Goal: Transaction & Acquisition: Purchase product/service

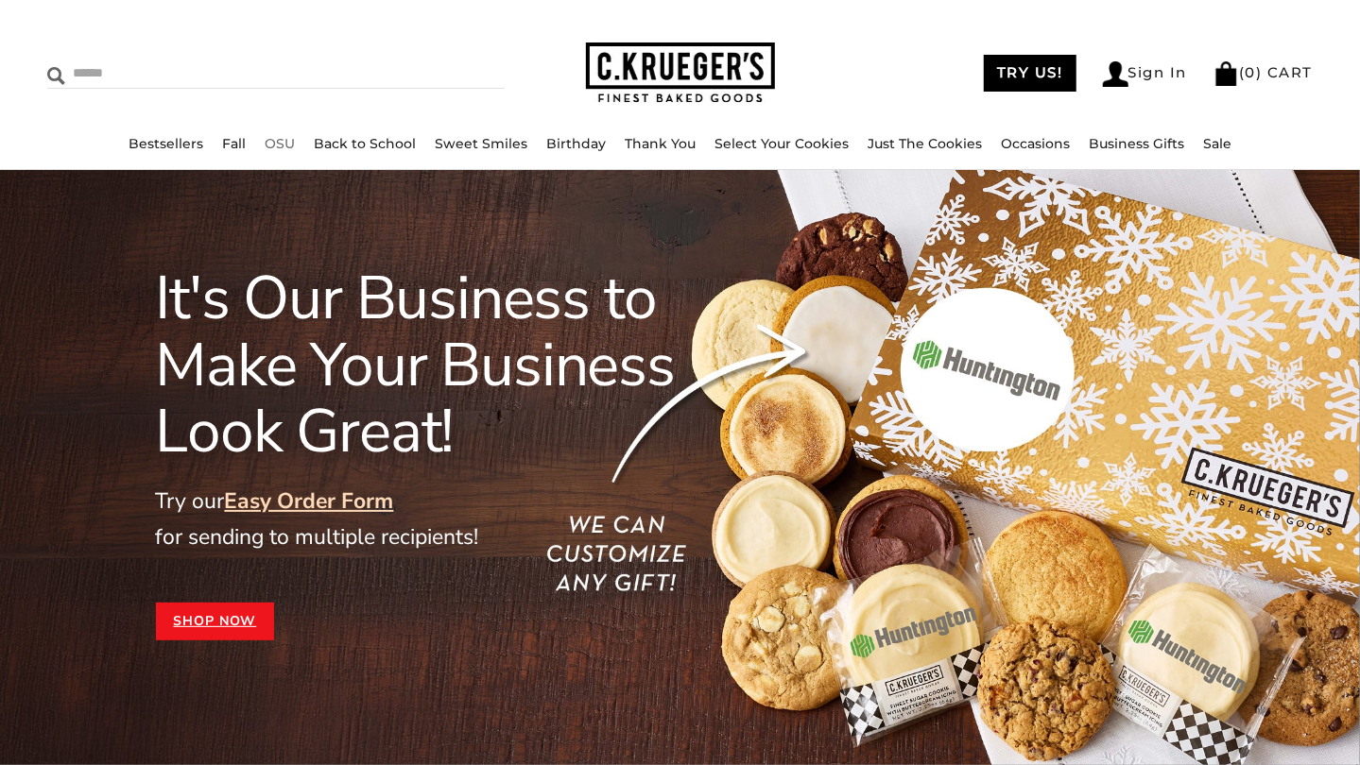
click at [94, 74] on input "Search" at bounding box center [196, 73] width 298 height 29
type input "**********"
click at [454, 59] on input "******" at bounding box center [479, 72] width 51 height 26
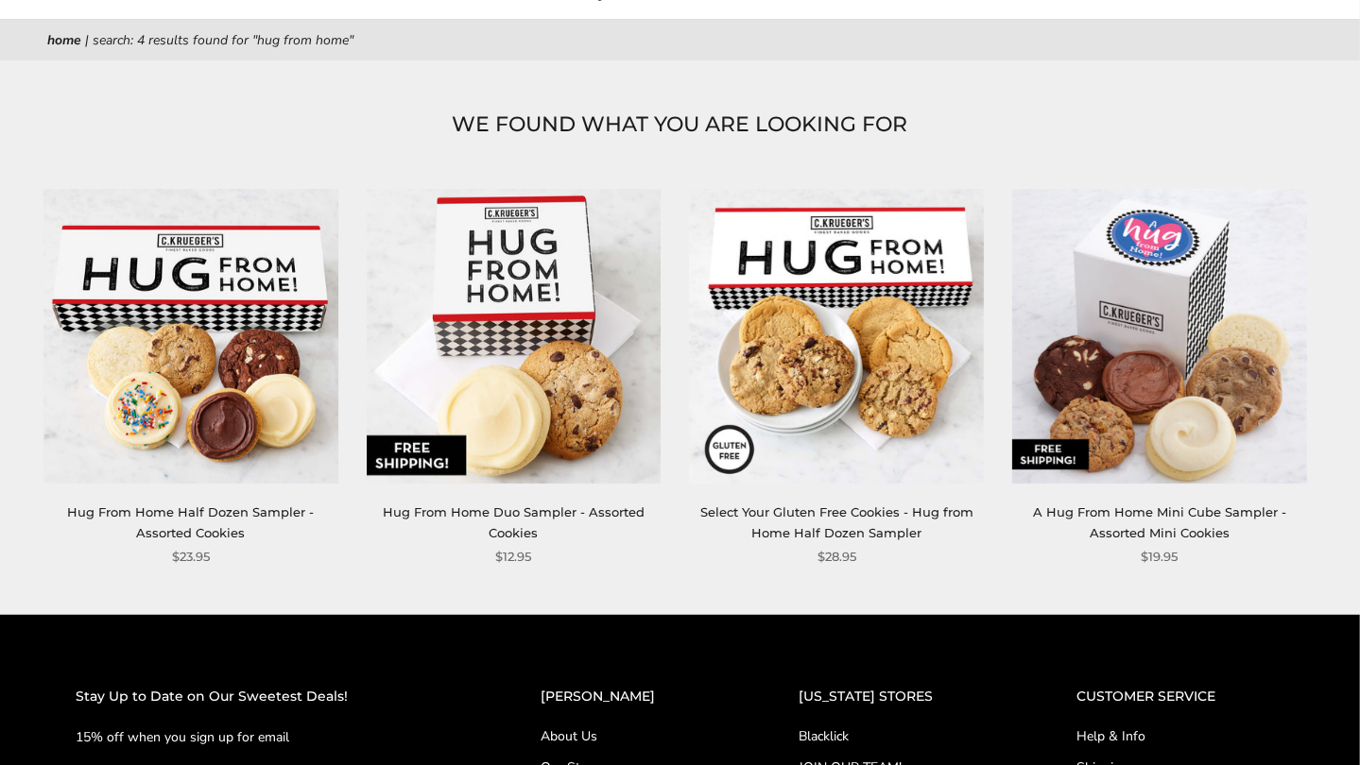
scroll to position [197, 0]
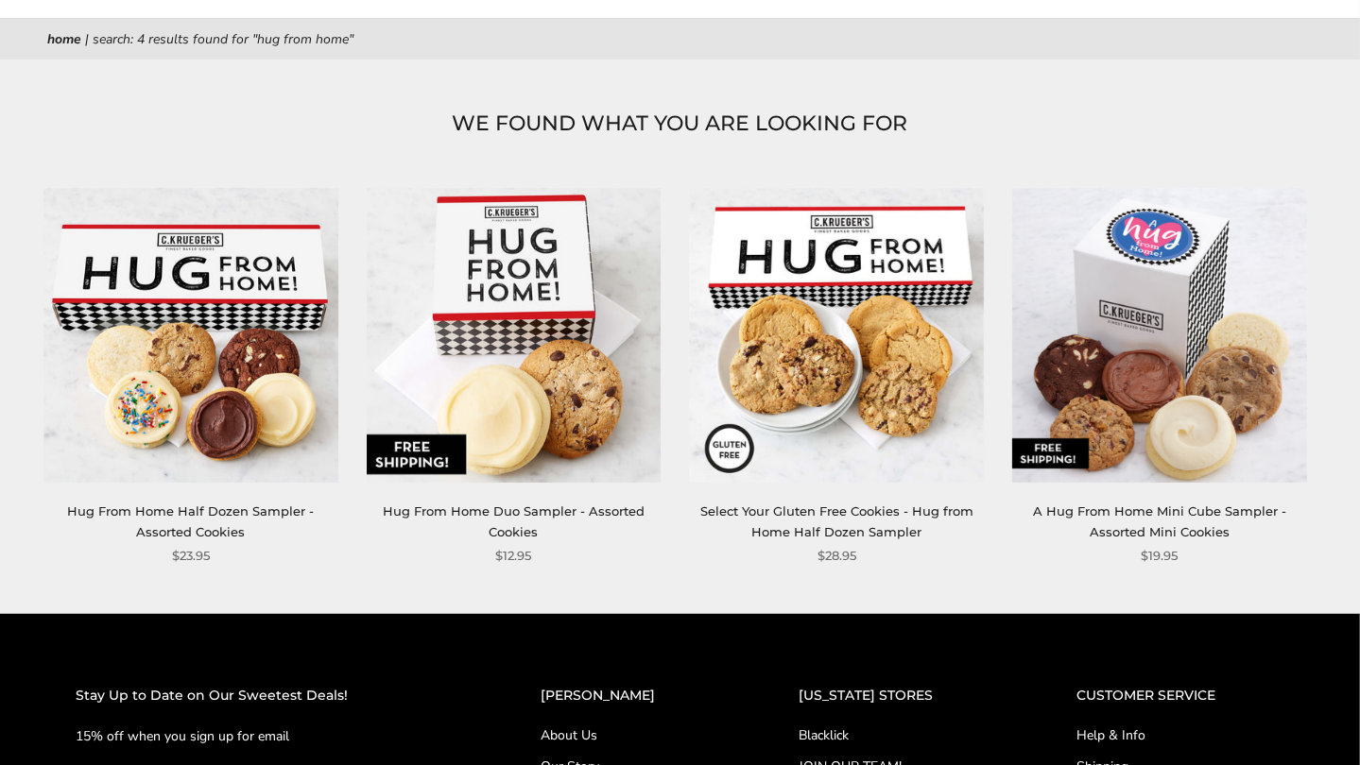
click at [185, 513] on link "Hug From Home Half Dozen Sampler - Assorted Cookies" at bounding box center [190, 521] width 247 height 35
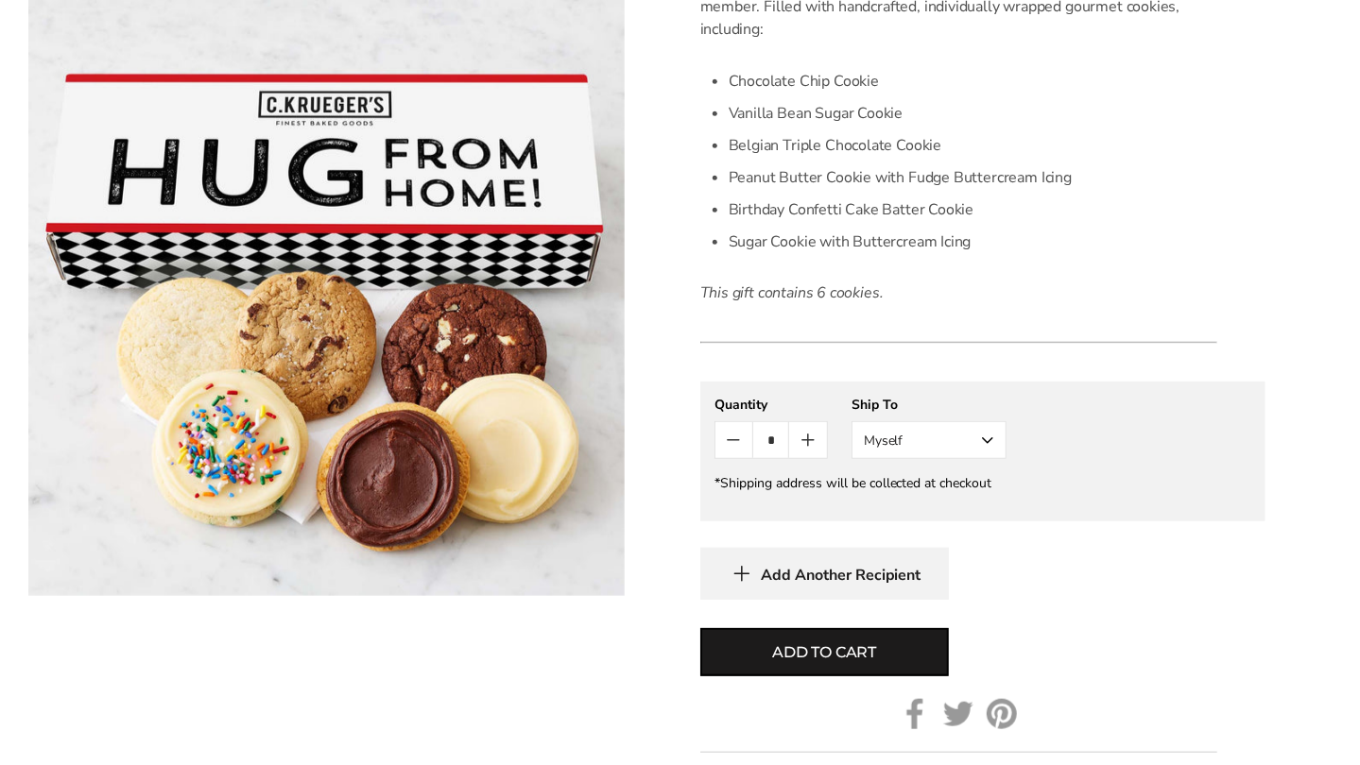
scroll to position [600, 0]
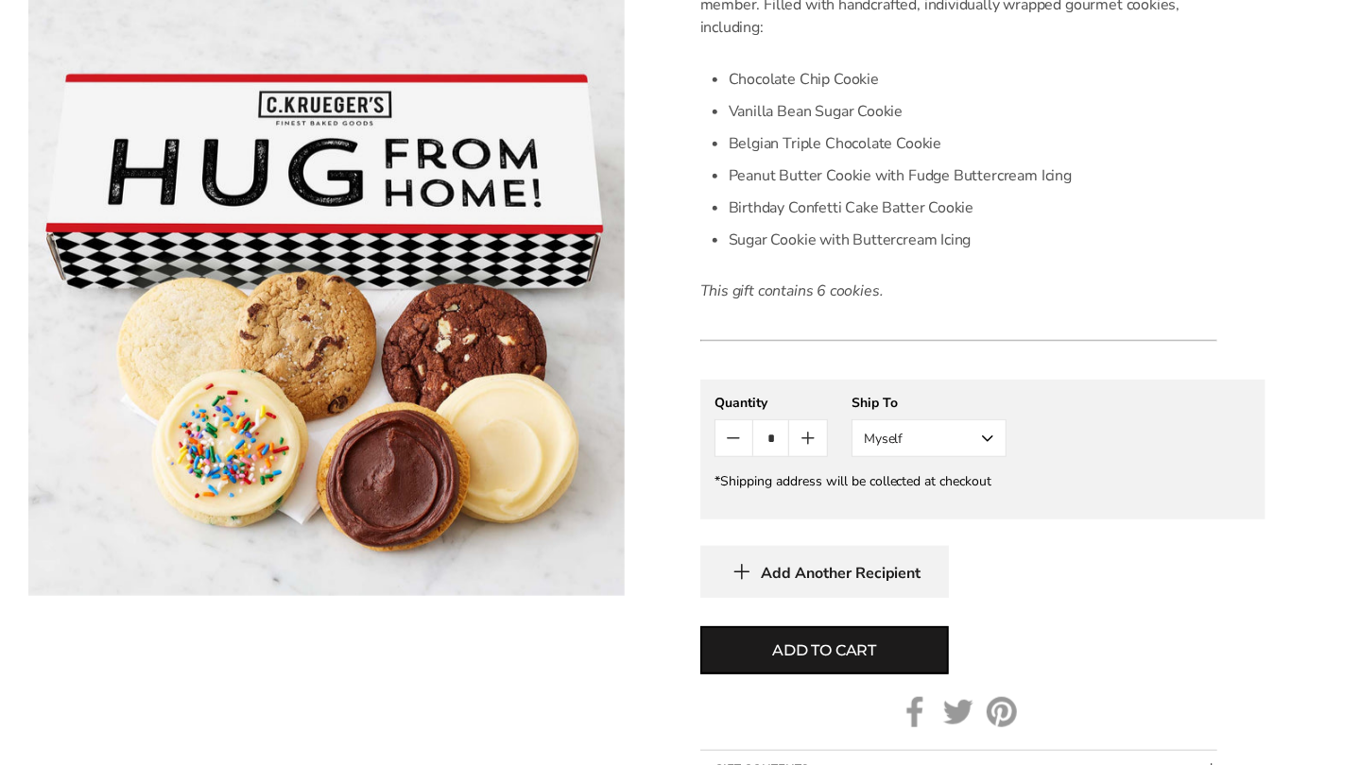
click at [988, 431] on button "Myself" at bounding box center [928, 439] width 155 height 38
click at [927, 509] on button "Other Recipient" at bounding box center [928, 508] width 153 height 34
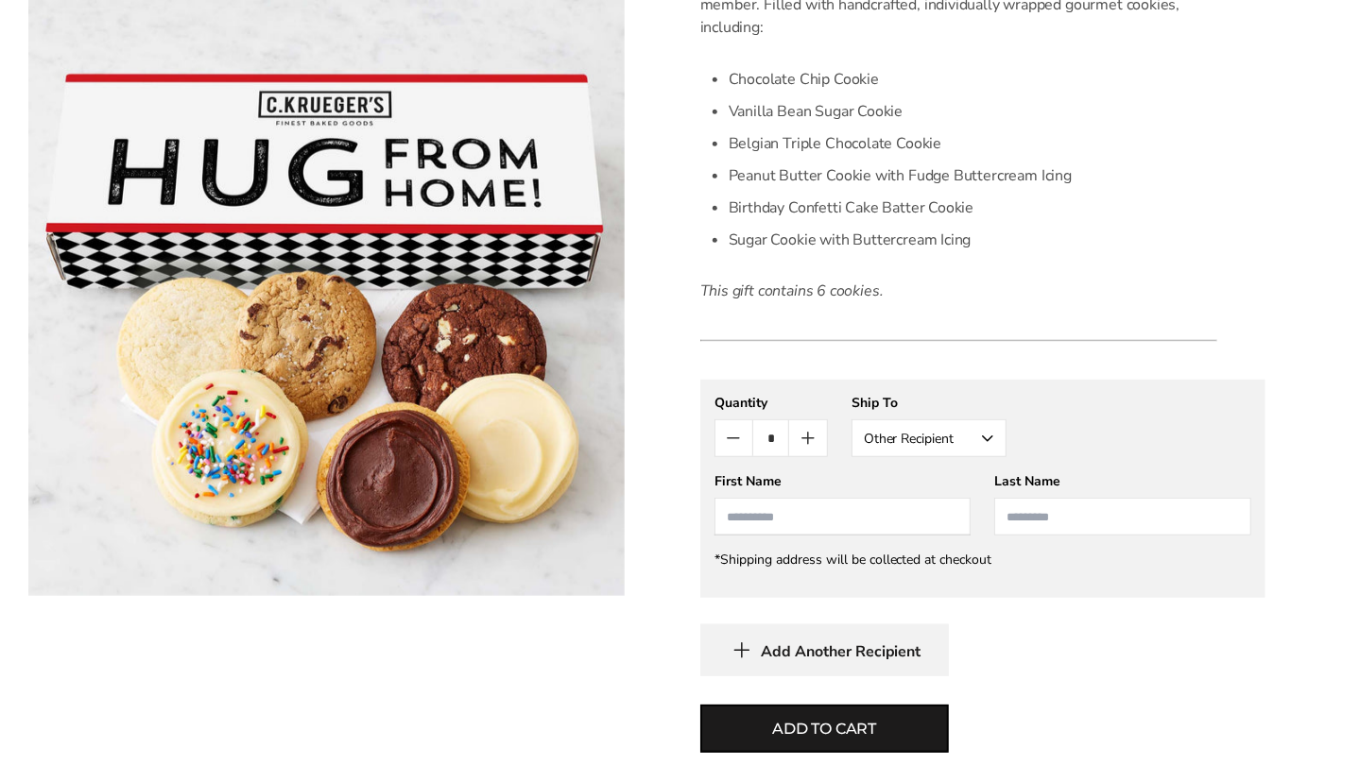
click at [840, 523] on input "First Name" at bounding box center [842, 517] width 257 height 38
type input "****"
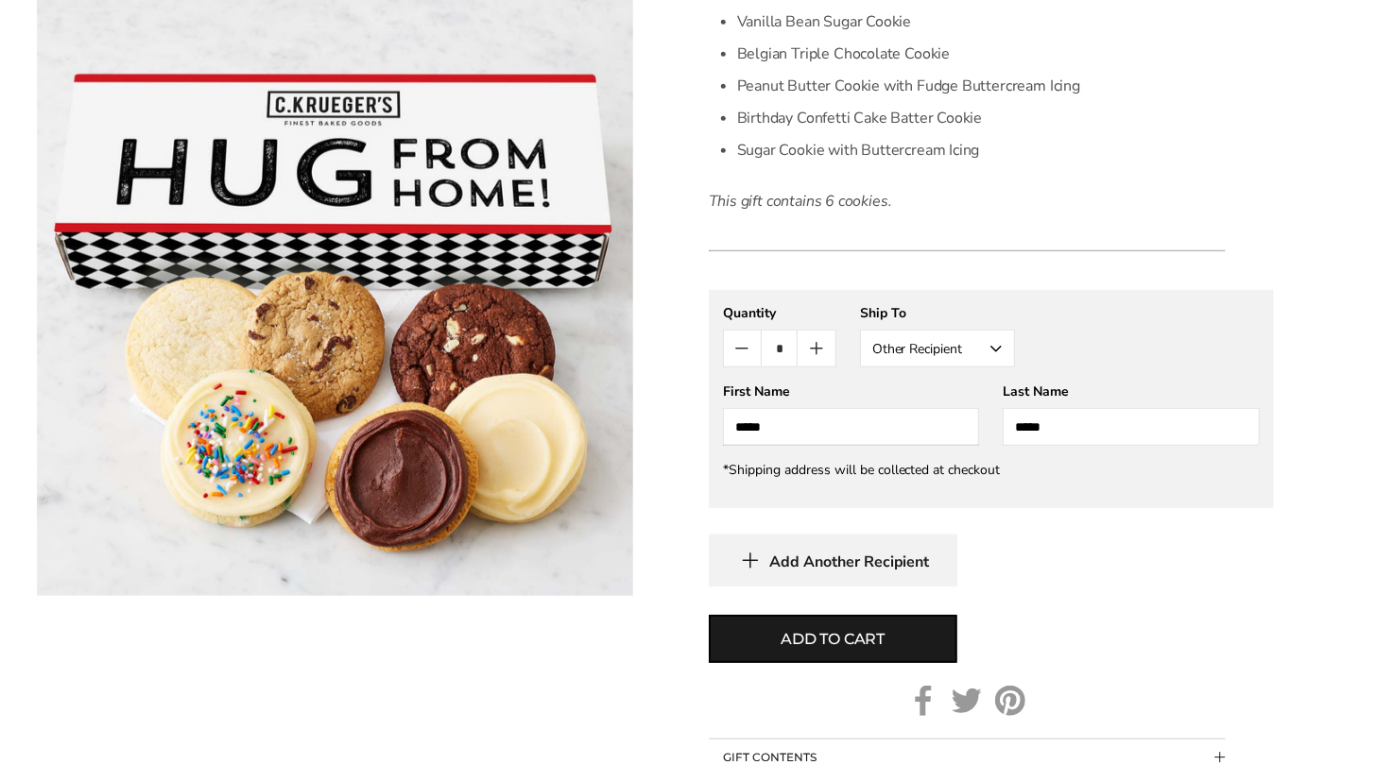
scroll to position [701, 0]
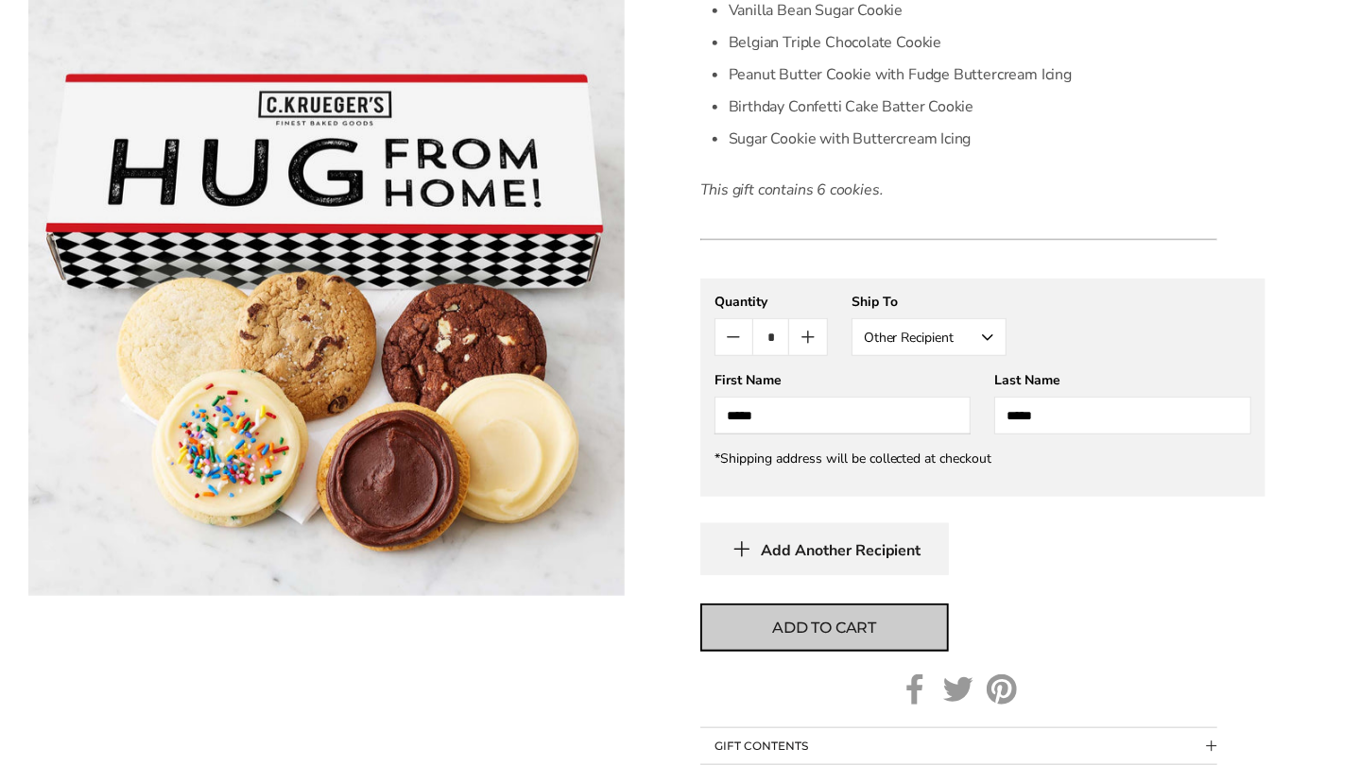
type input "*****"
click at [820, 618] on span "Add to cart" at bounding box center [824, 628] width 104 height 23
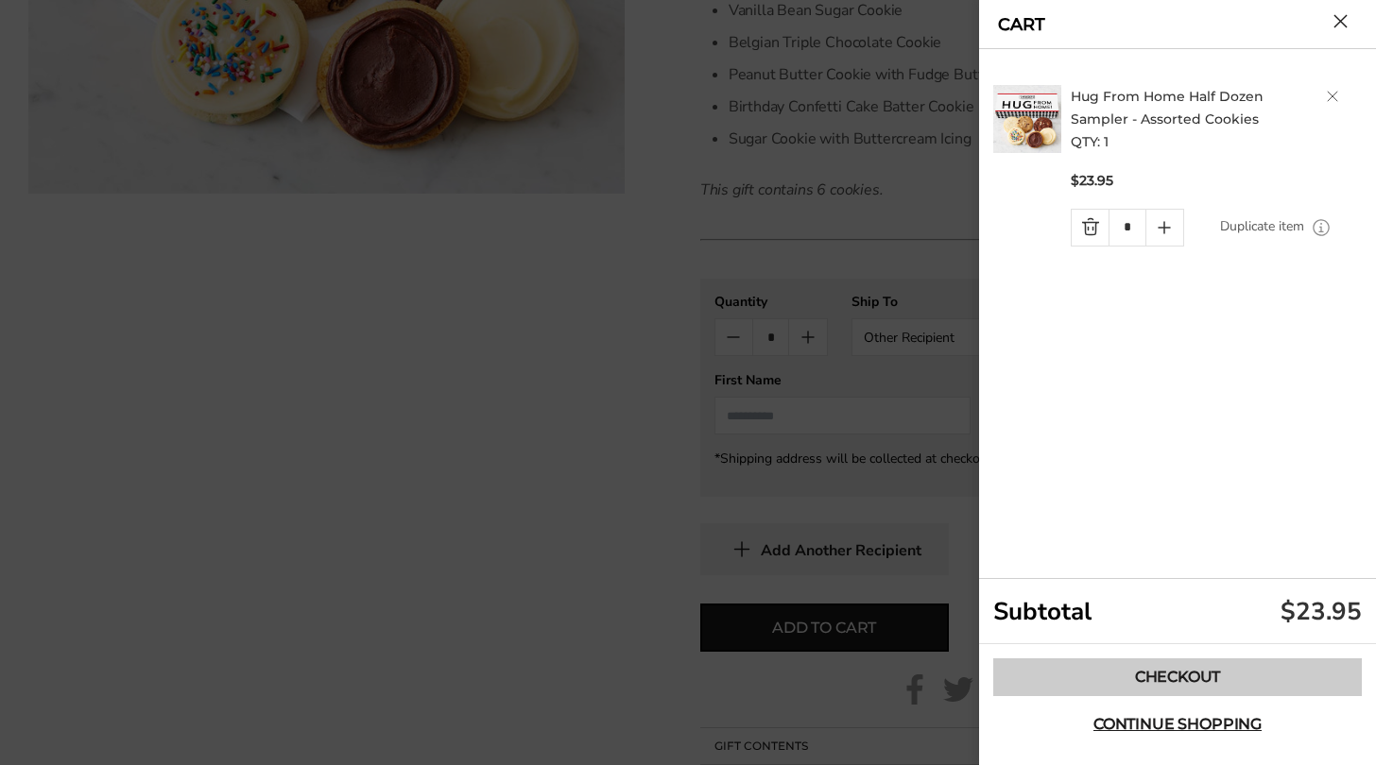
click at [1168, 670] on link "Checkout" at bounding box center [1177, 678] width 369 height 38
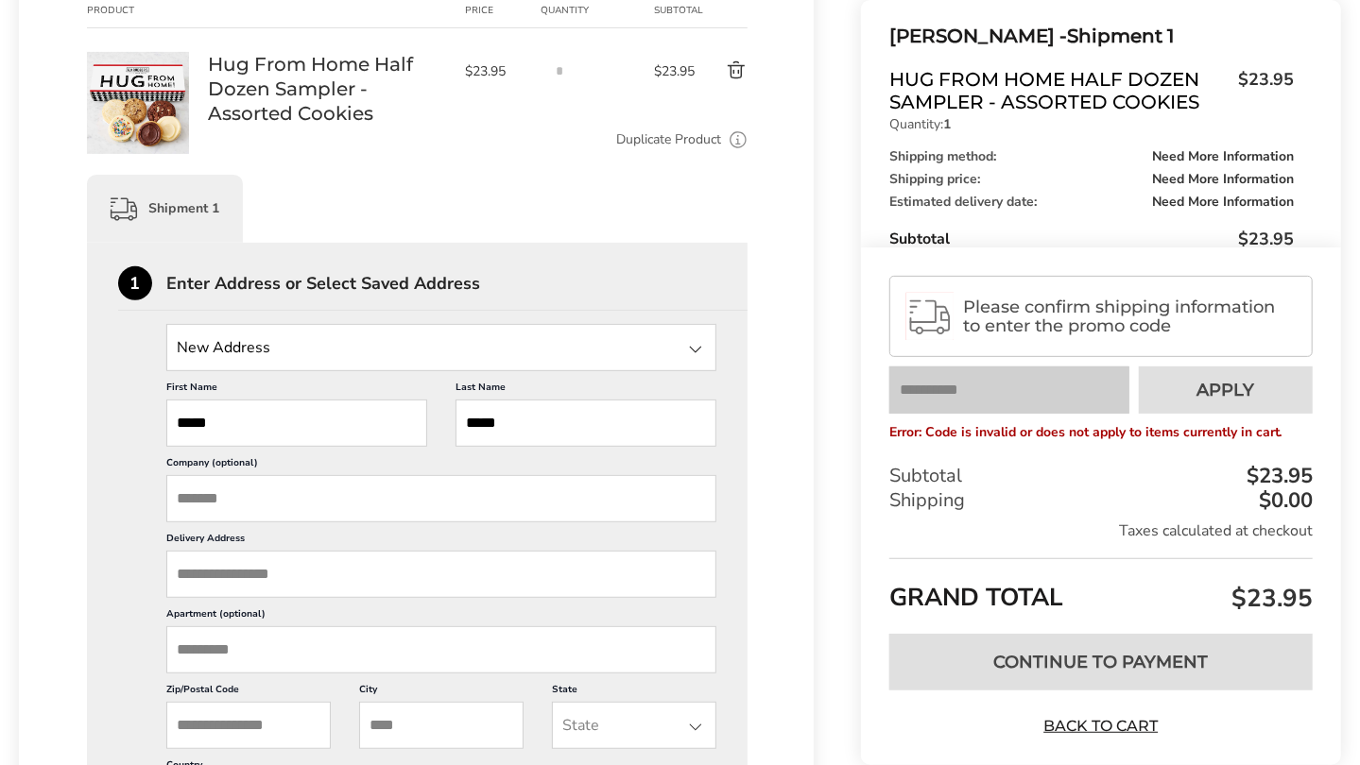
scroll to position [237, 0]
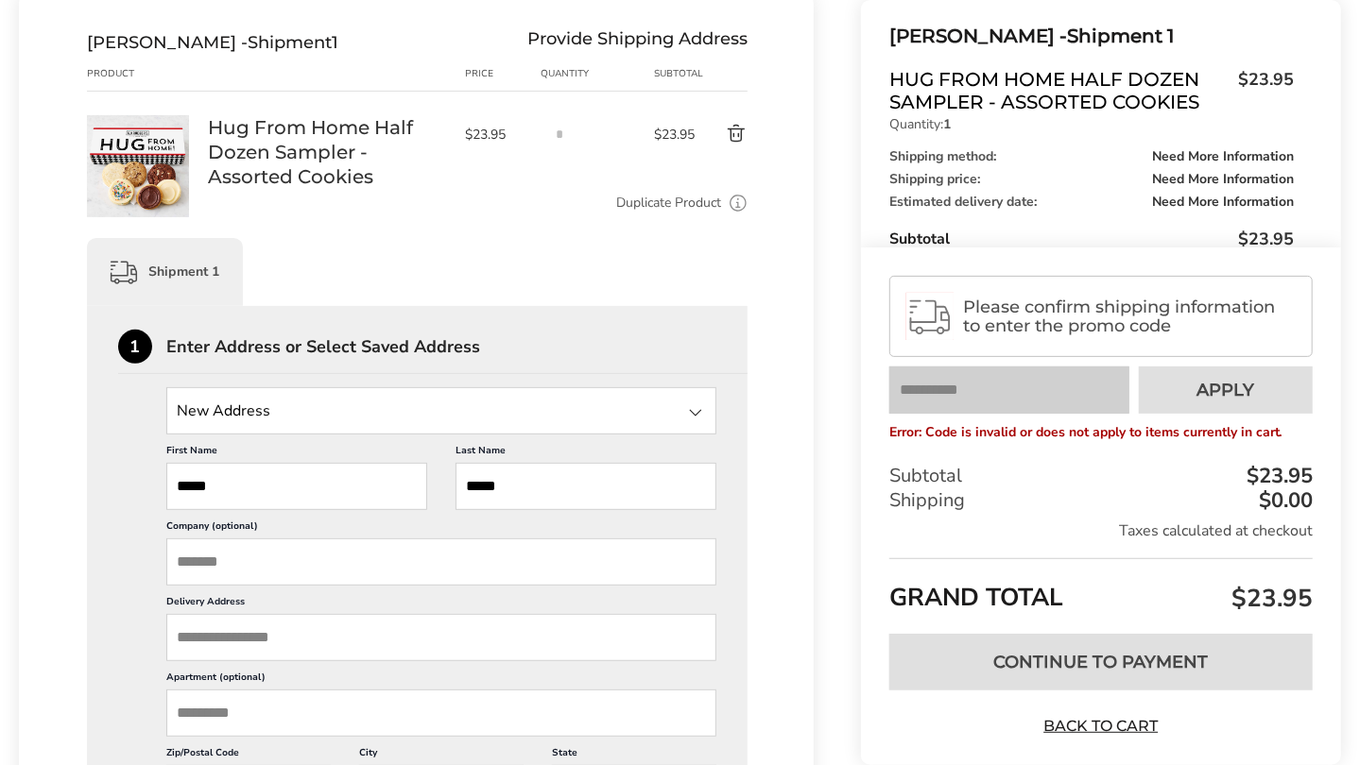
click at [245, 419] on input "State" at bounding box center [441, 410] width 550 height 47
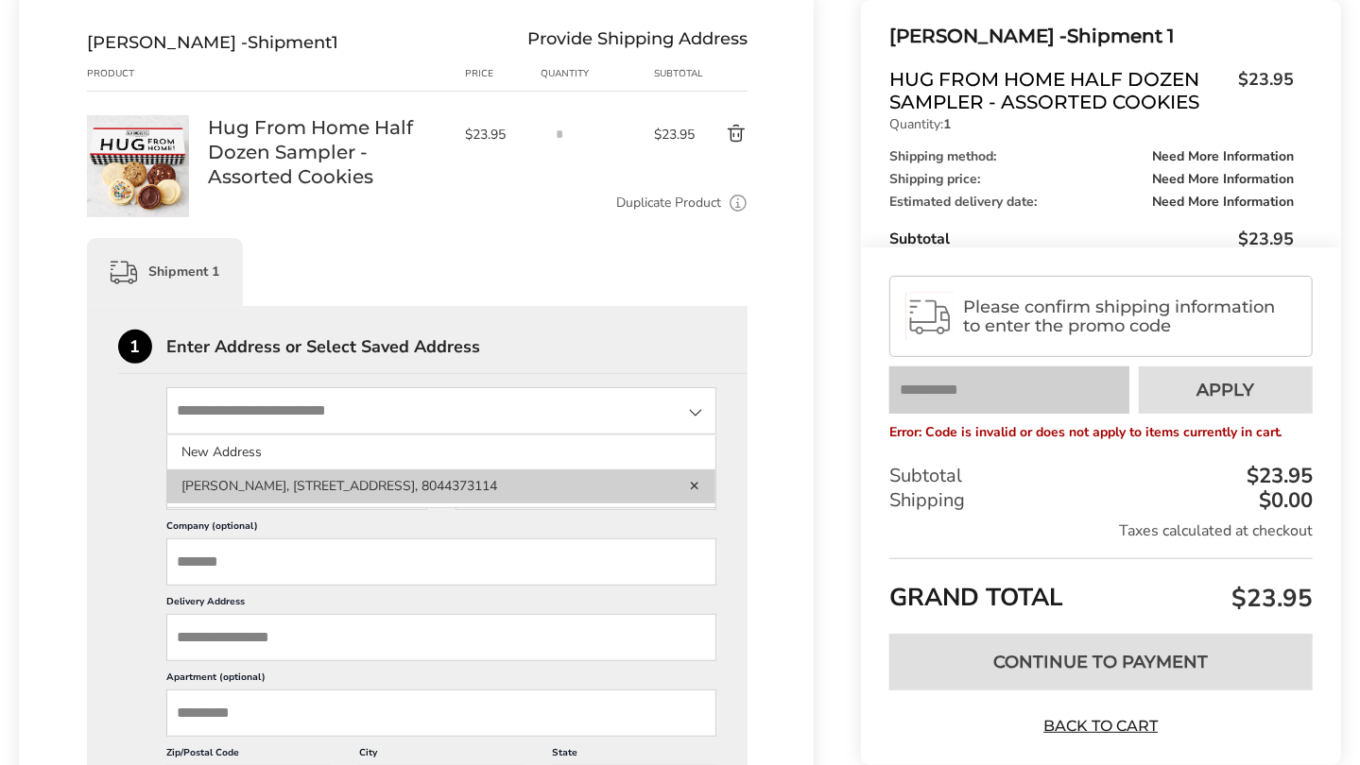
click at [289, 485] on li "Emma Wells, 5335 ARCHSTONE DR, APT 205, TAMPA, FL, 33634-4221, United States, 8…" at bounding box center [441, 487] width 548 height 34
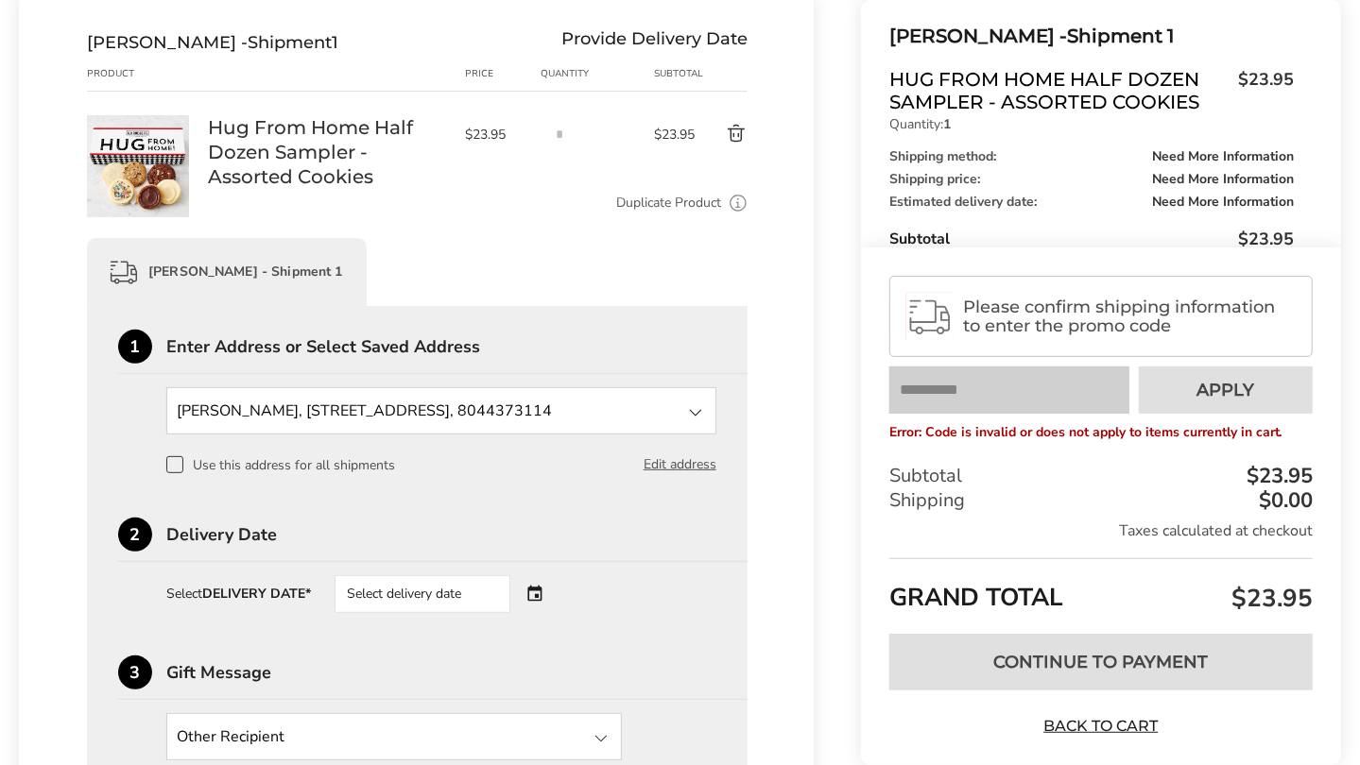
click at [539, 591] on div "Select delivery date" at bounding box center [449, 594] width 229 height 38
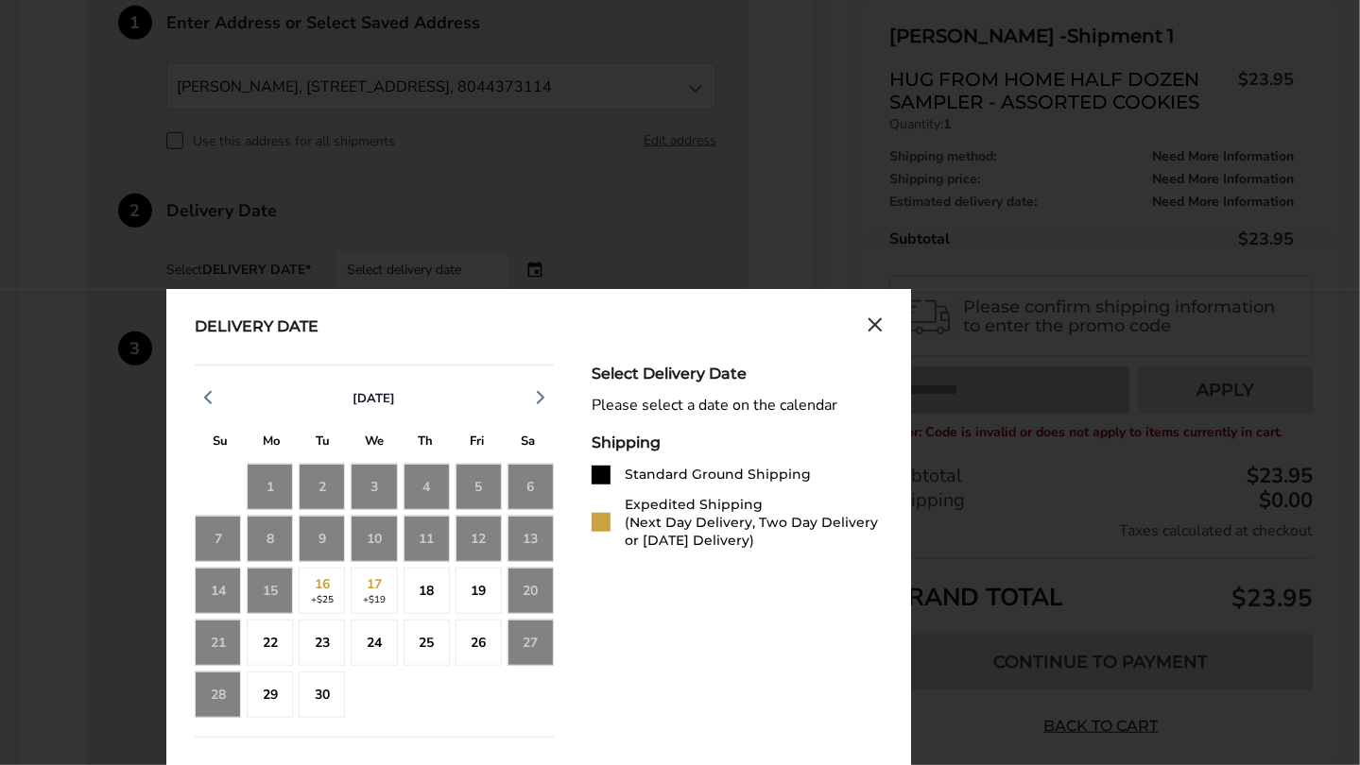
scroll to position [580, 0]
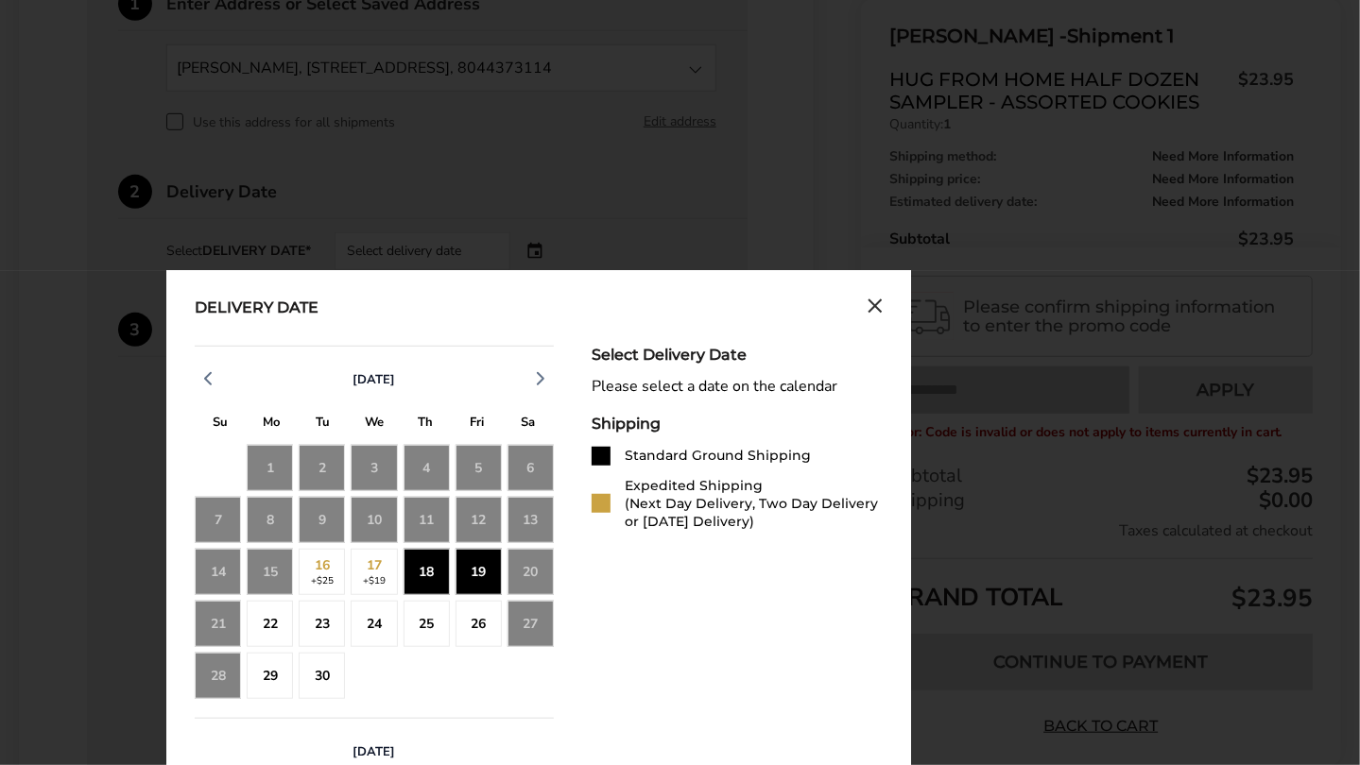
click at [483, 569] on div "19" at bounding box center [478, 572] width 46 height 46
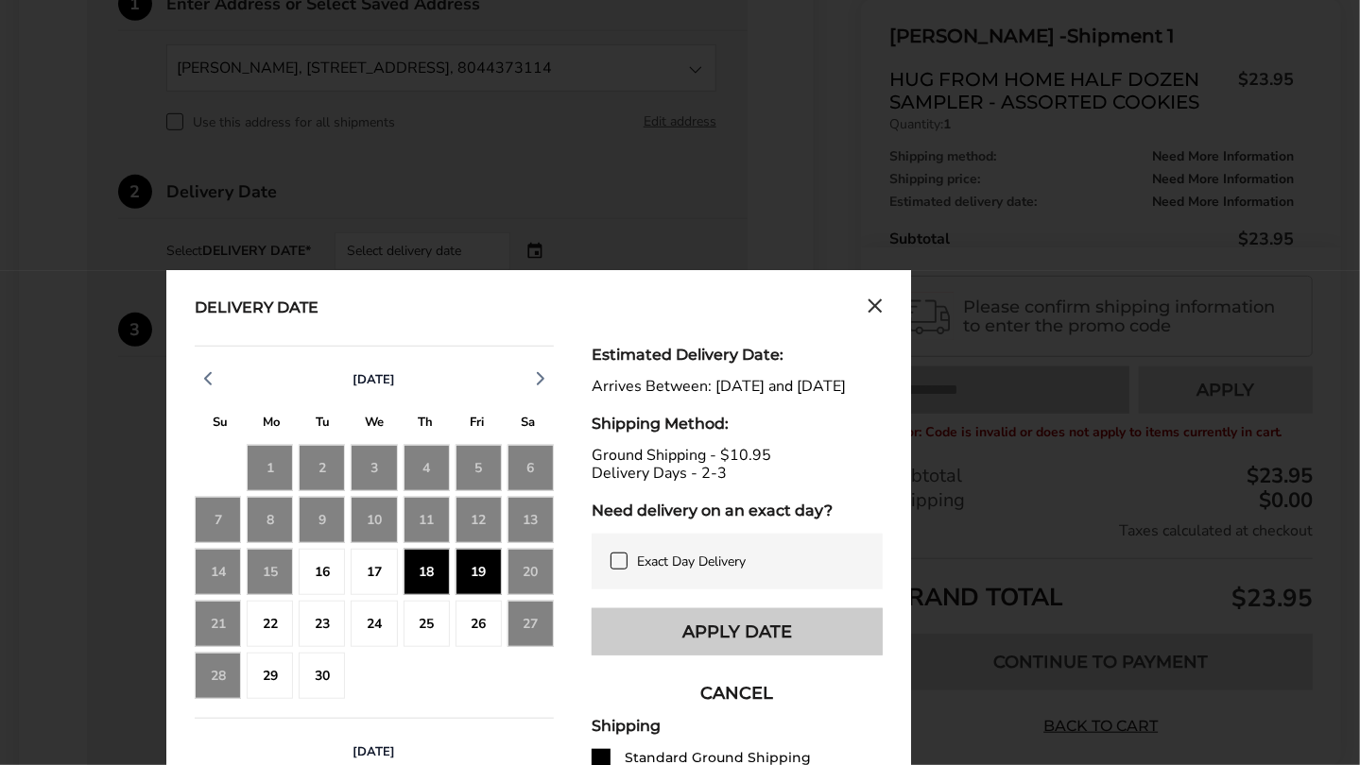
click at [770, 644] on button "Apply Date" at bounding box center [737, 632] width 291 height 47
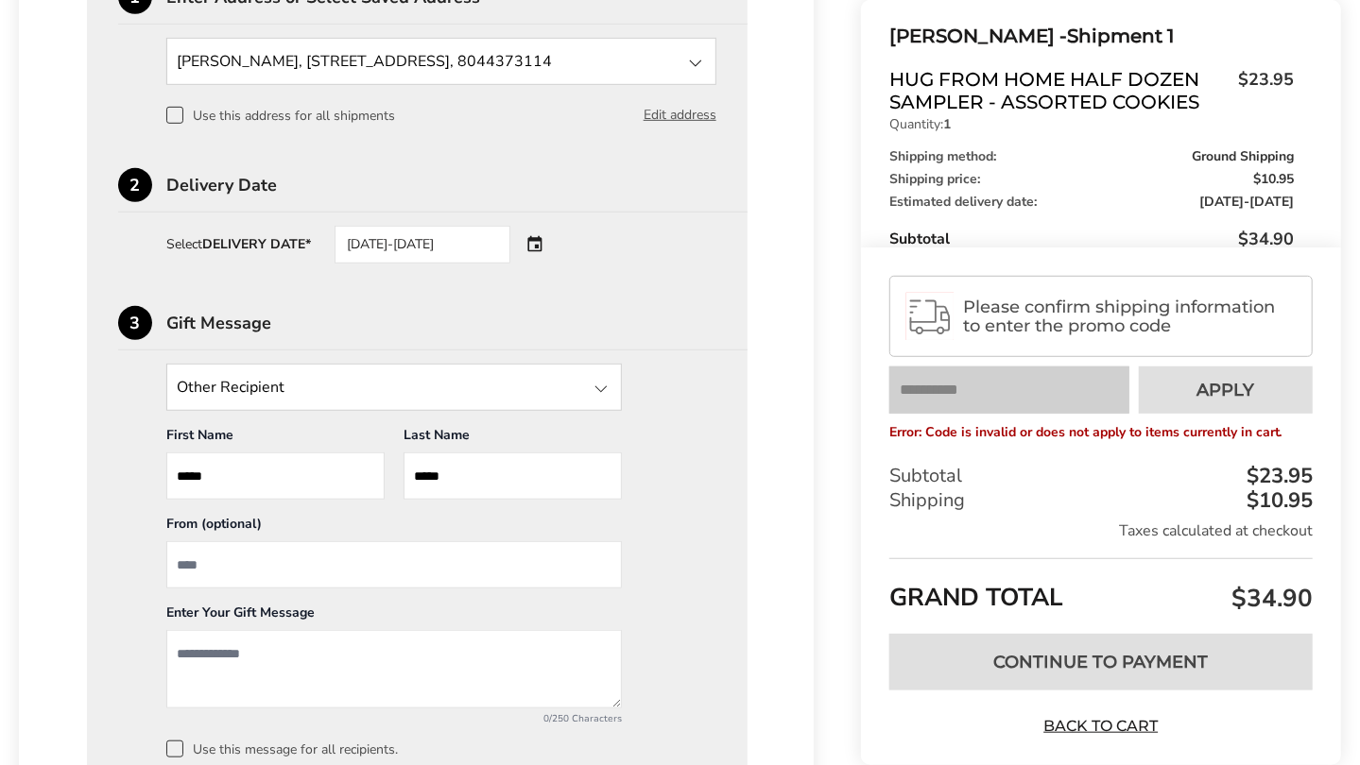
scroll to position [641, 0]
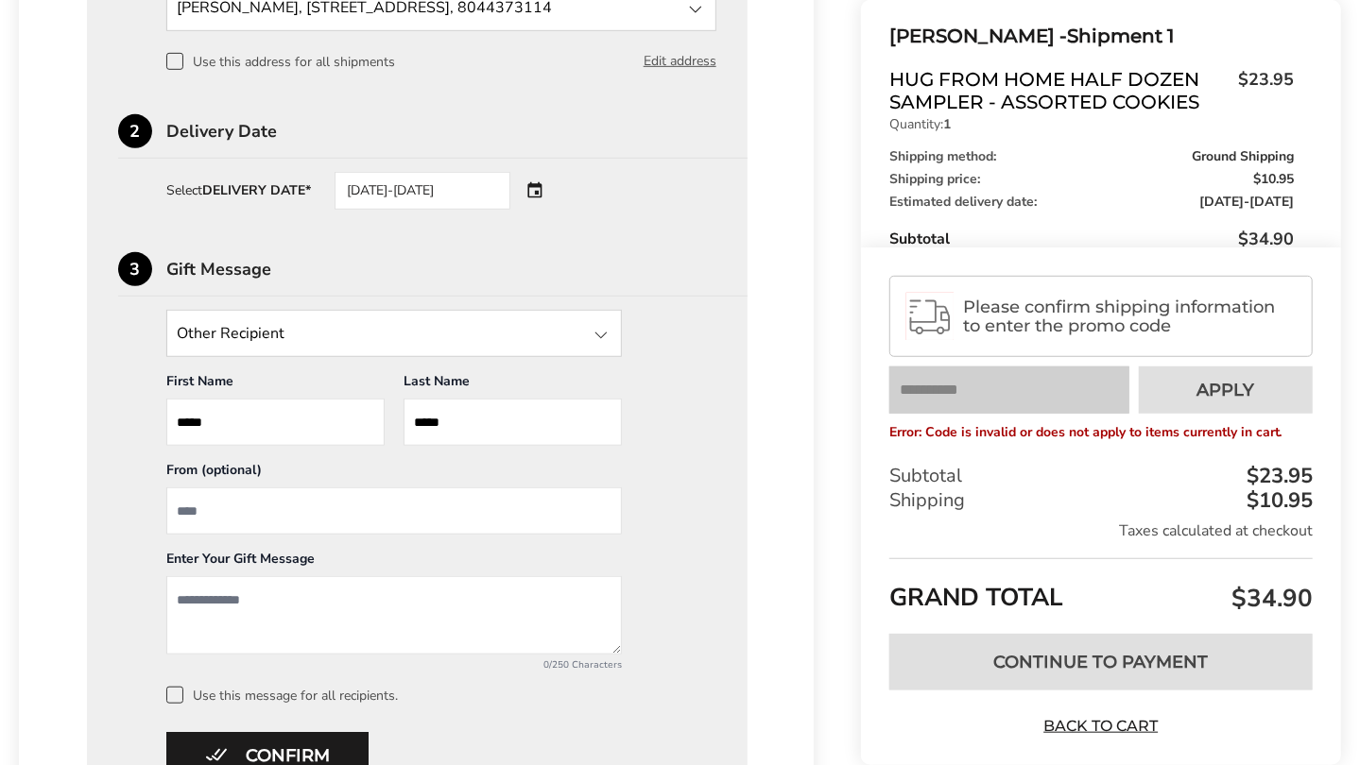
click at [220, 514] on input "From" at bounding box center [393, 511] width 455 height 47
type input "**********"
click at [194, 589] on textarea "Add a message" at bounding box center [393, 615] width 455 height 78
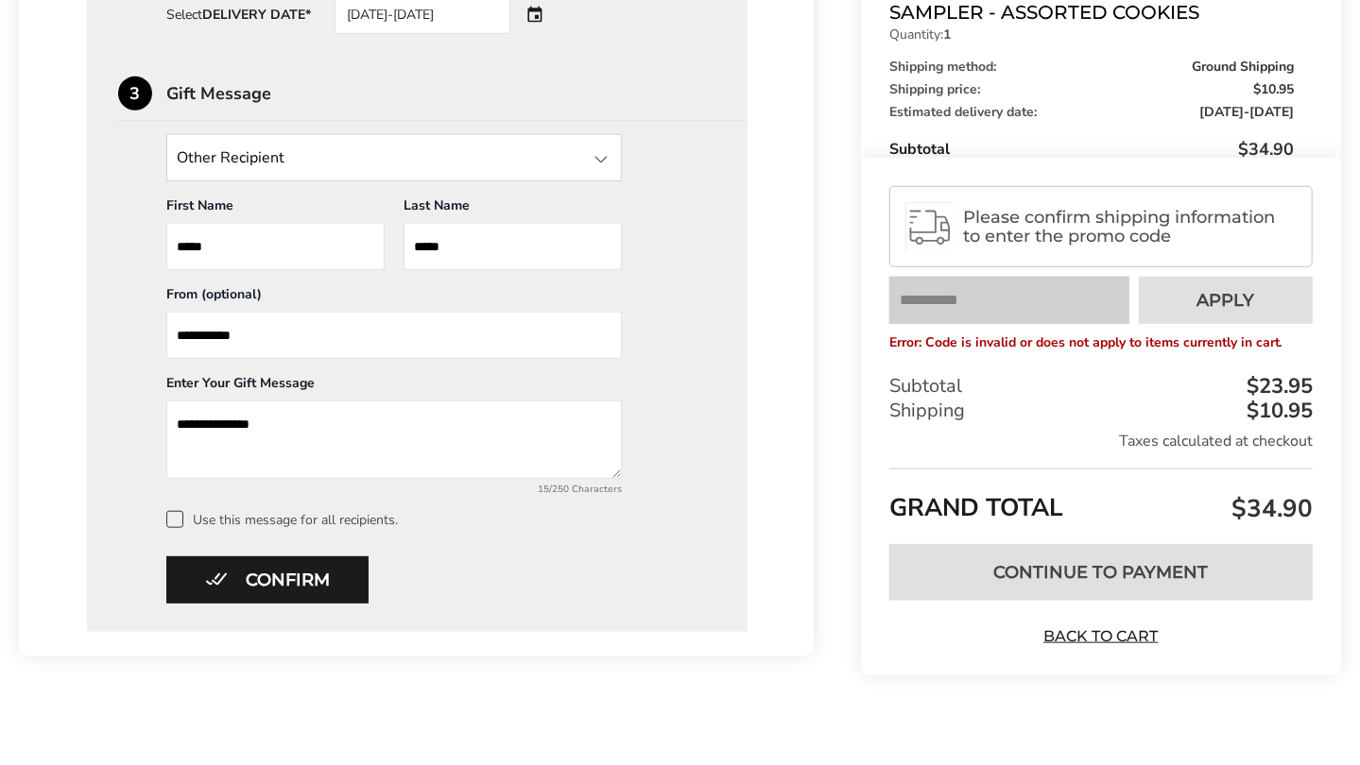
scroll to position [827, 0]
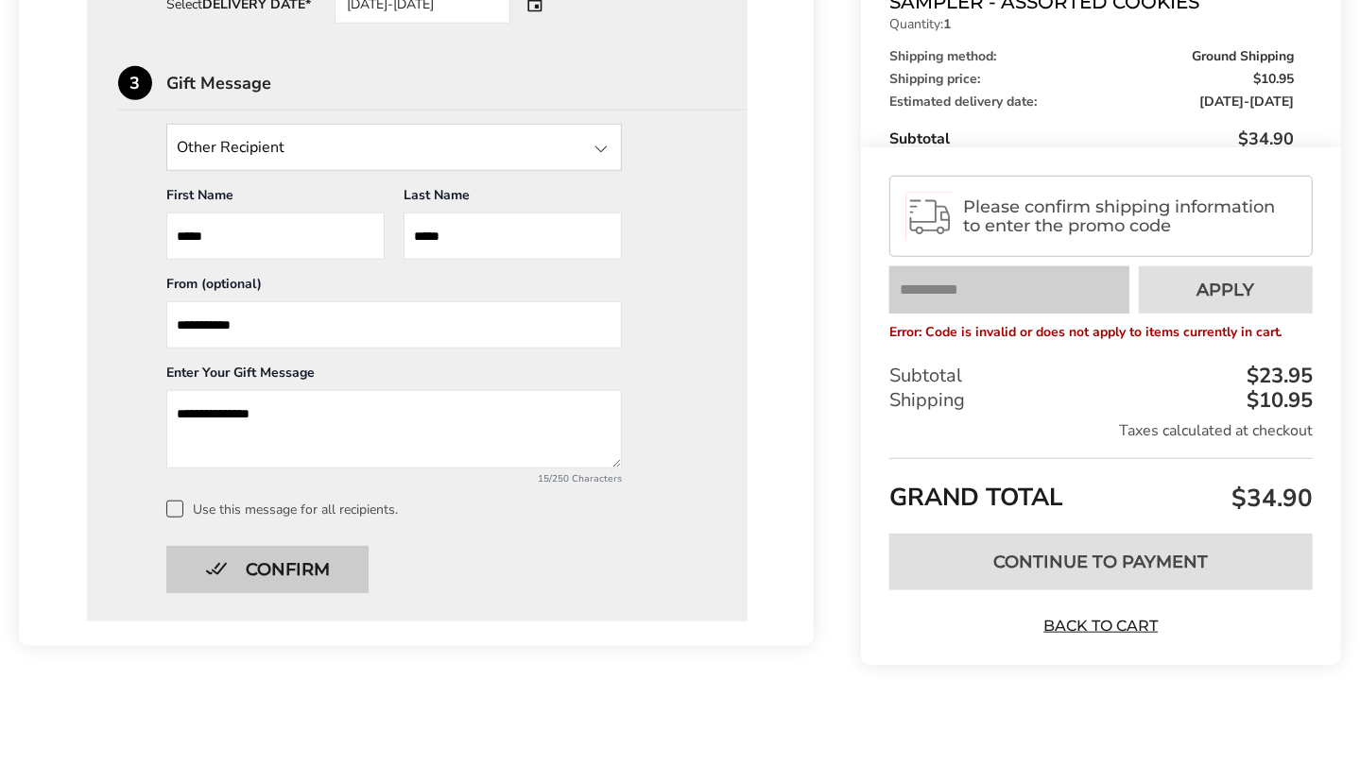
type textarea "**********"
click at [268, 558] on button "Confirm" at bounding box center [267, 569] width 202 height 47
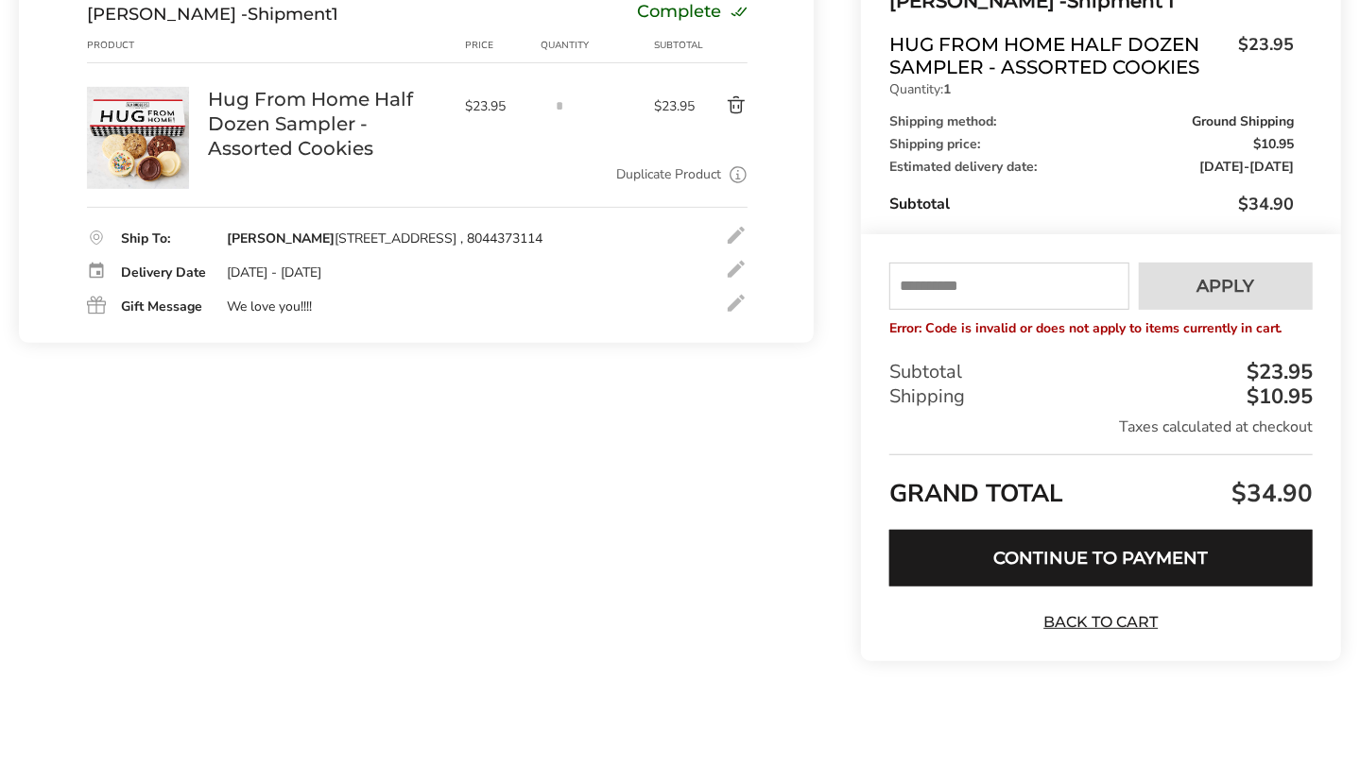
scroll to position [265, 0]
click at [945, 283] on input "text" at bounding box center [1009, 287] width 240 height 47
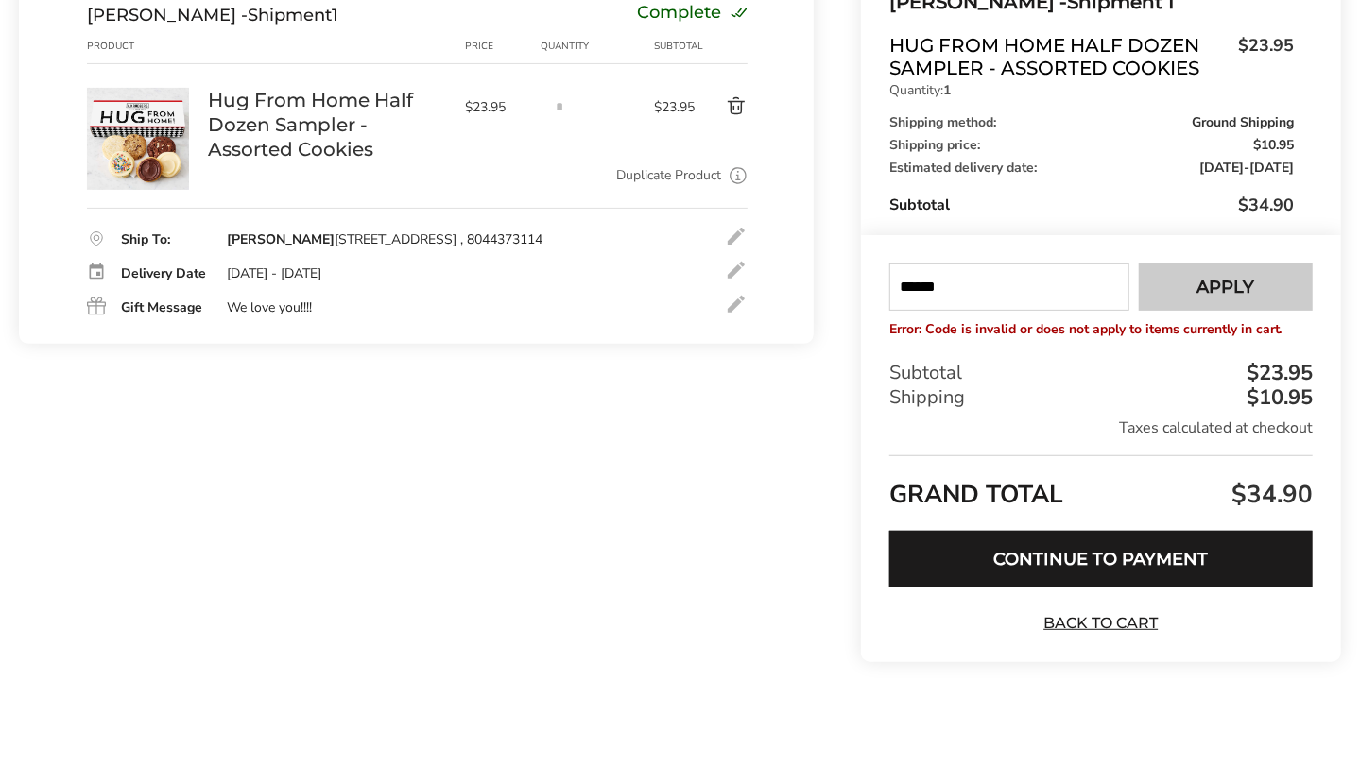
type input "******"
click at [1254, 288] on button "Apply" at bounding box center [1226, 287] width 174 height 47
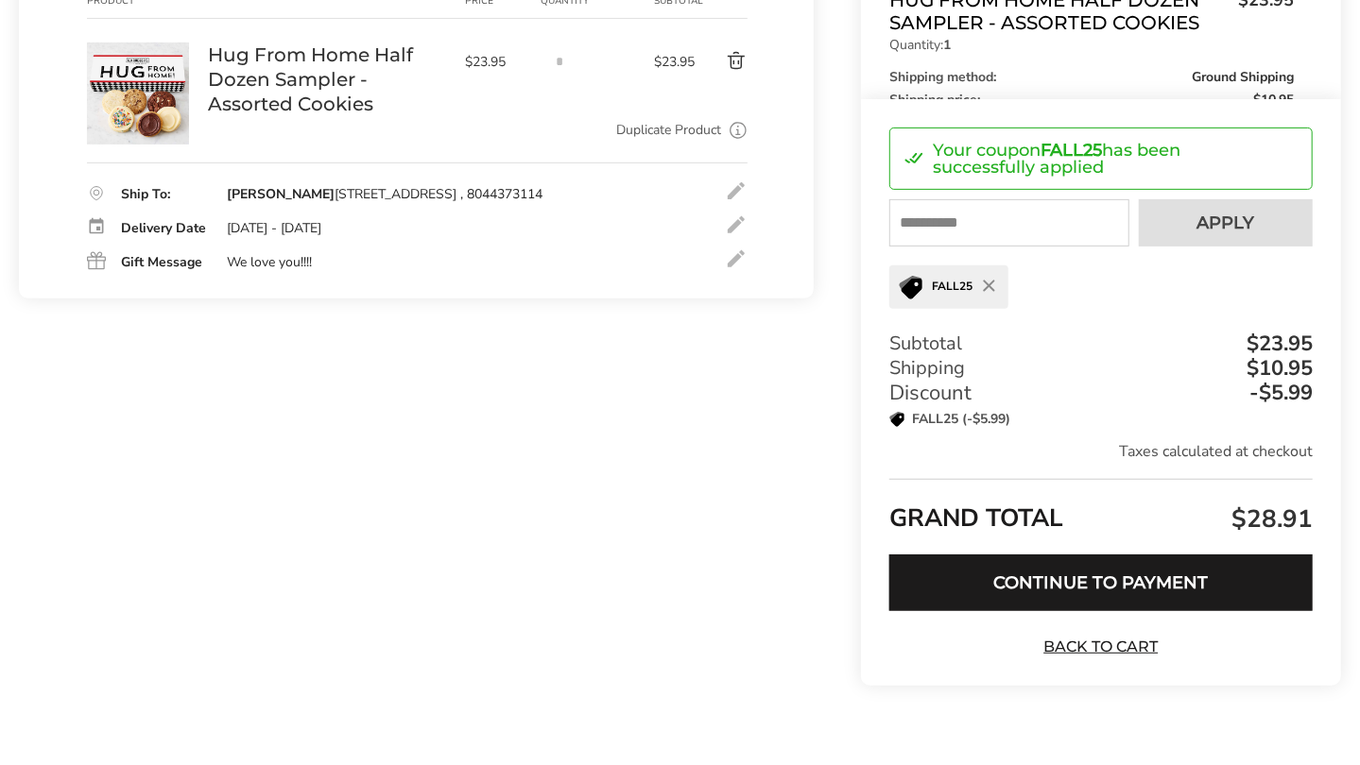
scroll to position [335, 0]
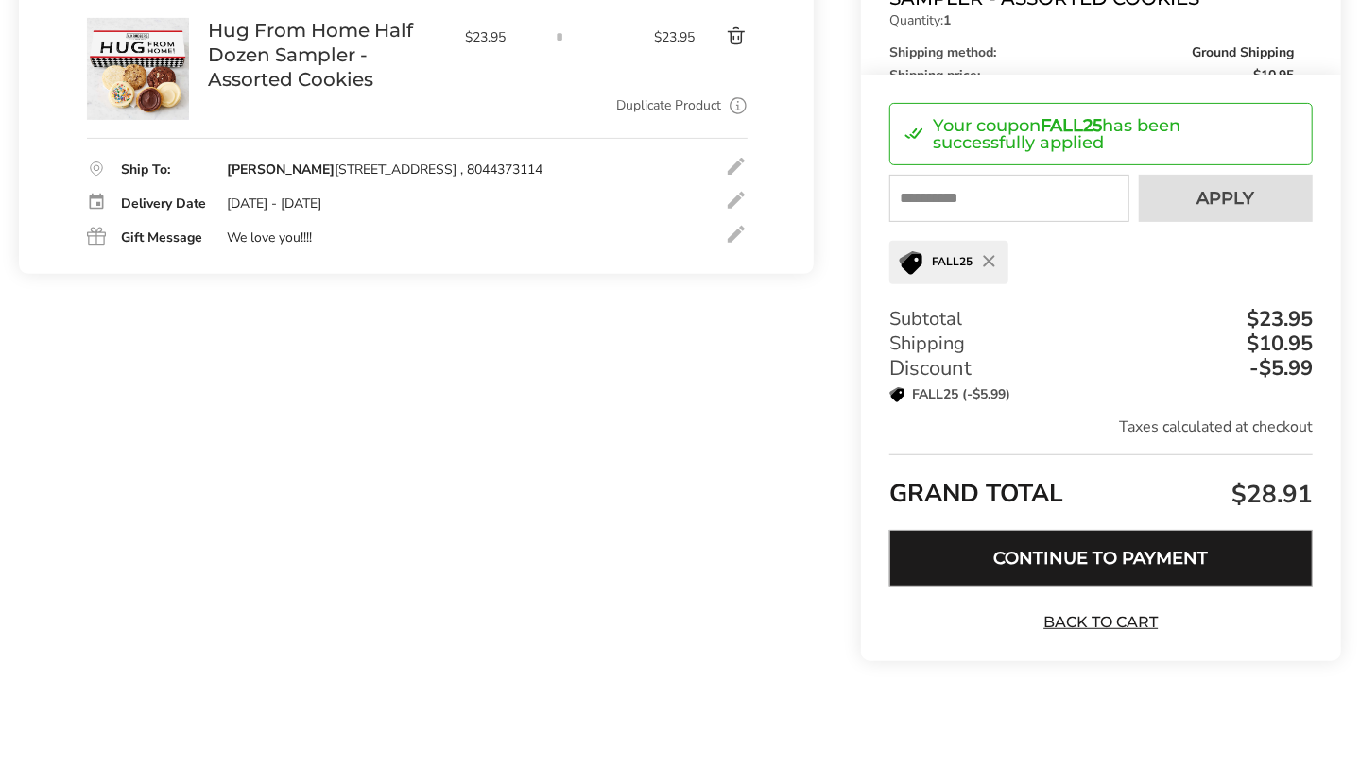
click at [1117, 558] on button "Continue to Payment" at bounding box center [1100, 558] width 423 height 57
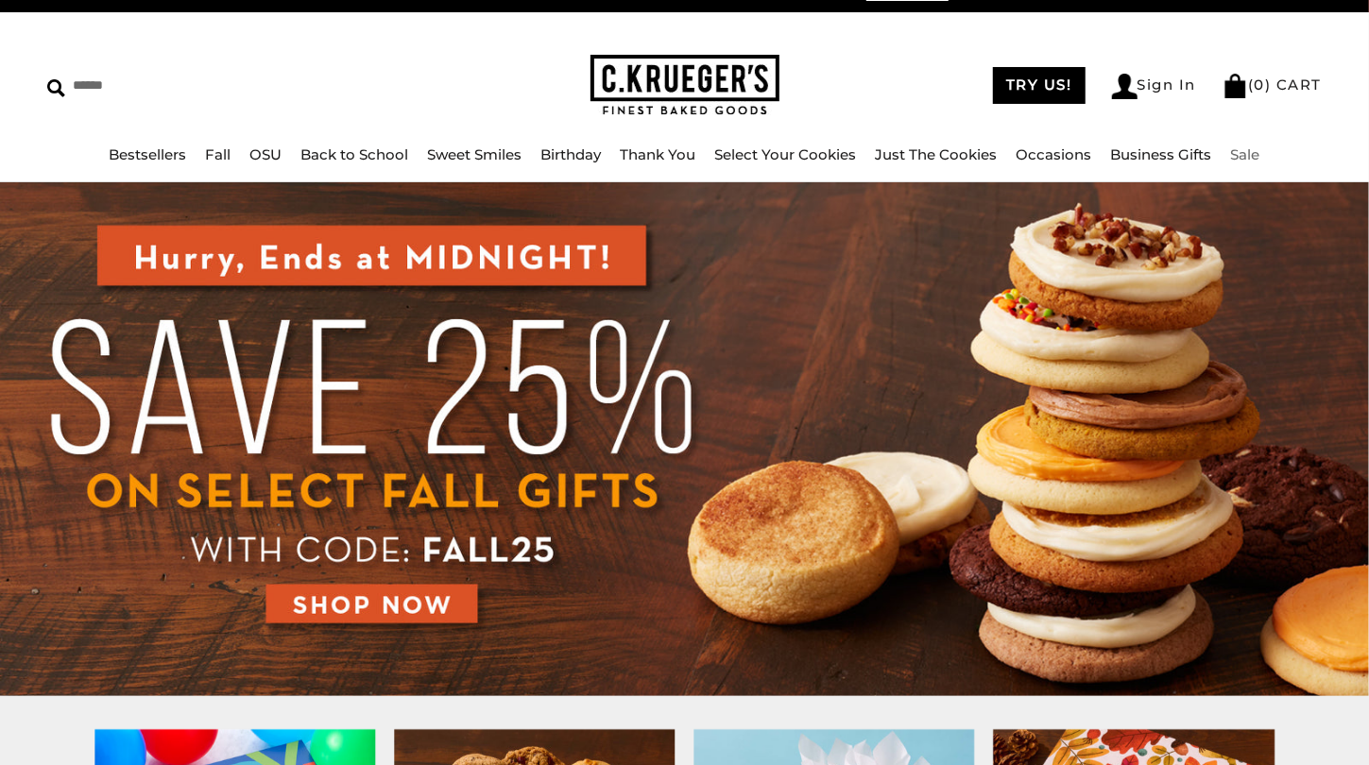
click at [1241, 152] on link "Sale" at bounding box center [1245, 155] width 29 height 18
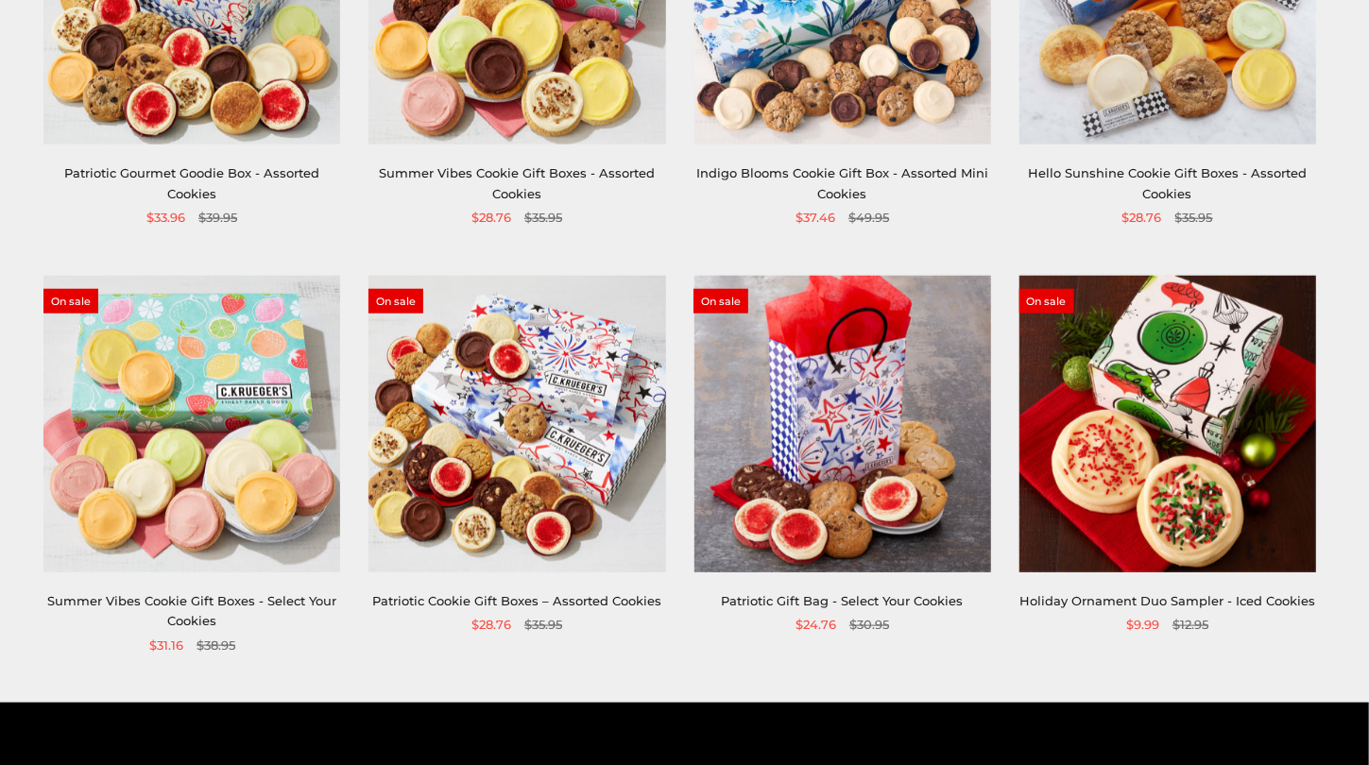
scroll to position [984, 0]
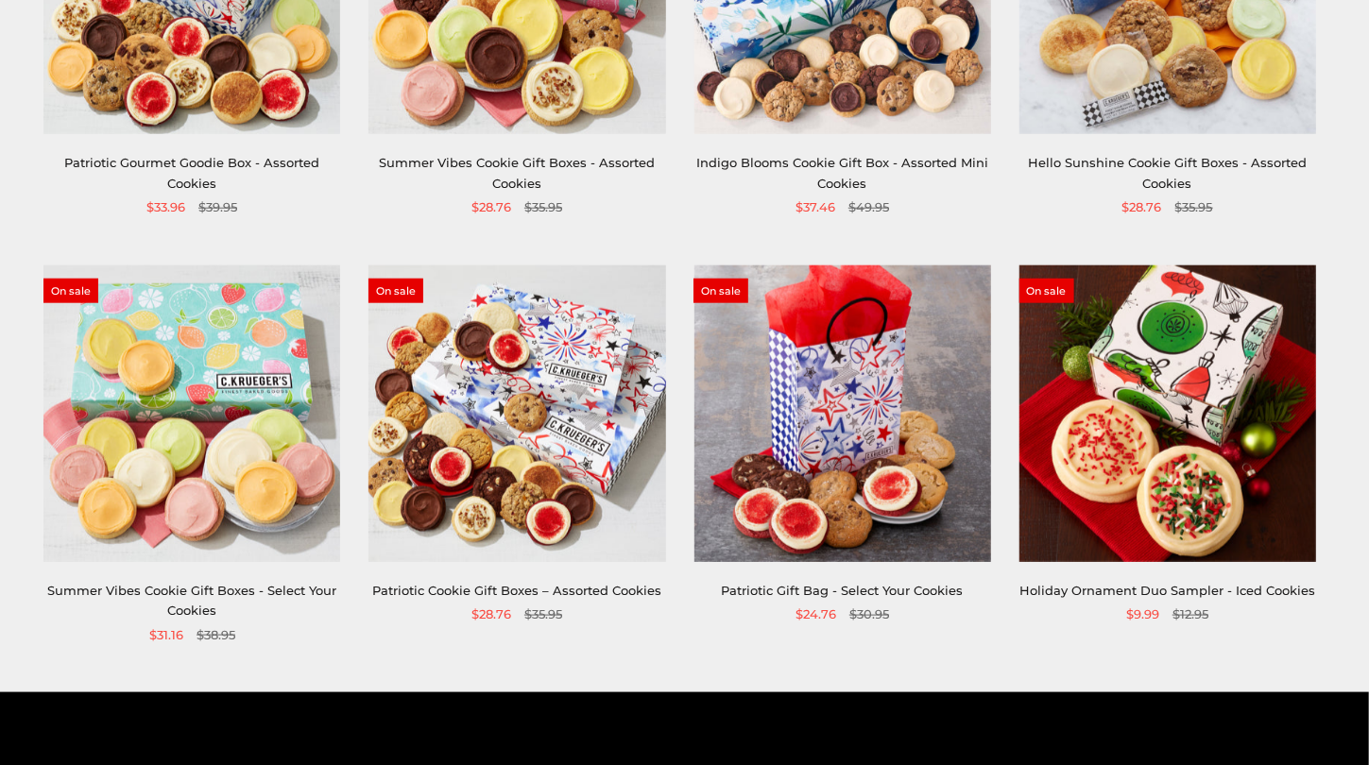
click at [493, 592] on link "Patriotic Cookie Gift Boxes – Assorted Cookies" at bounding box center [516, 590] width 289 height 15
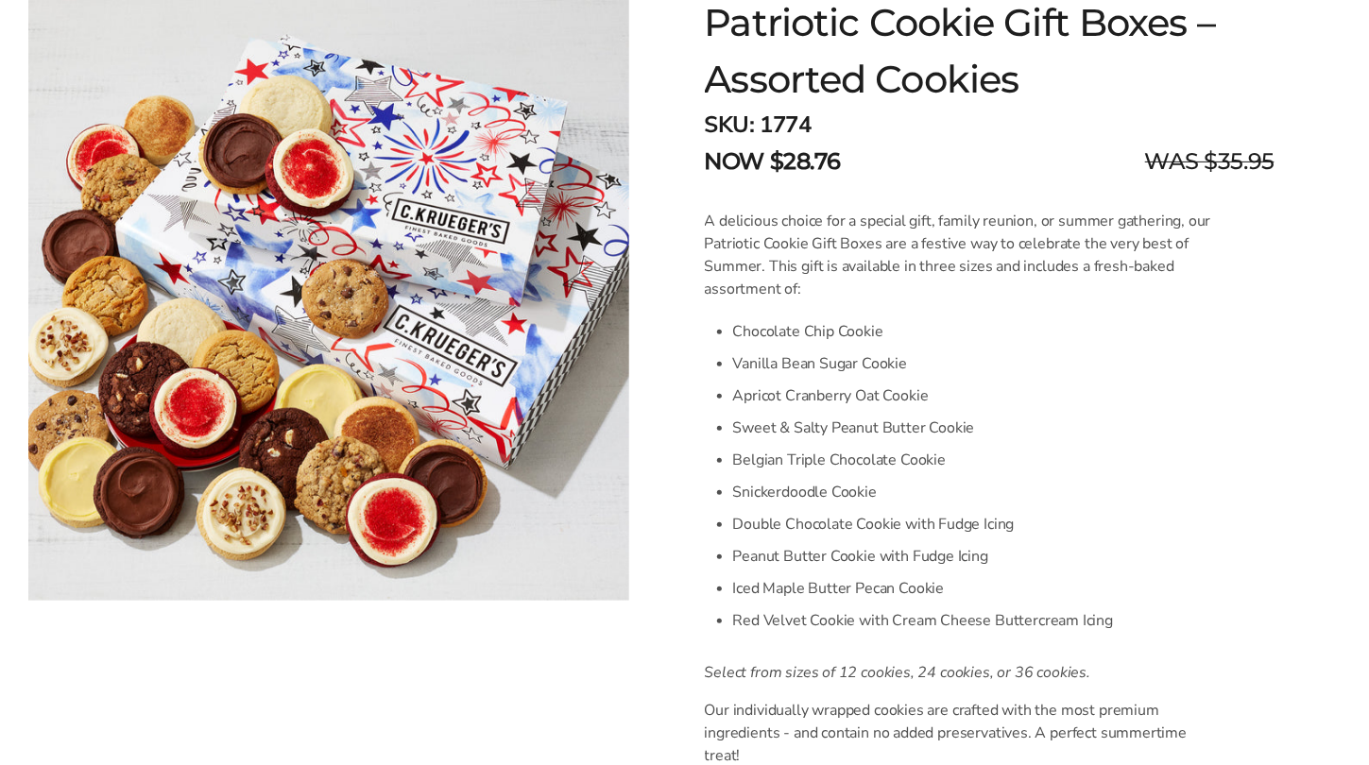
scroll to position [347, 0]
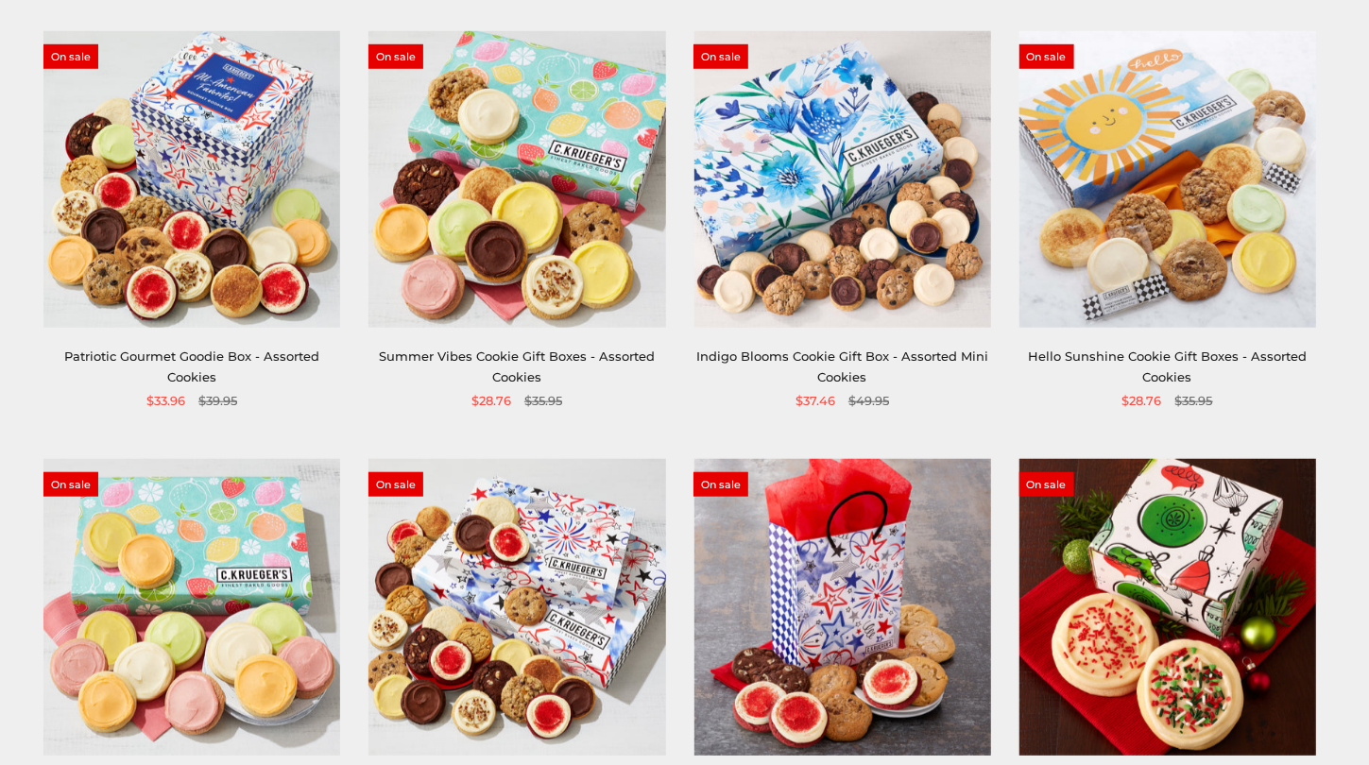
scroll to position [756, 0]
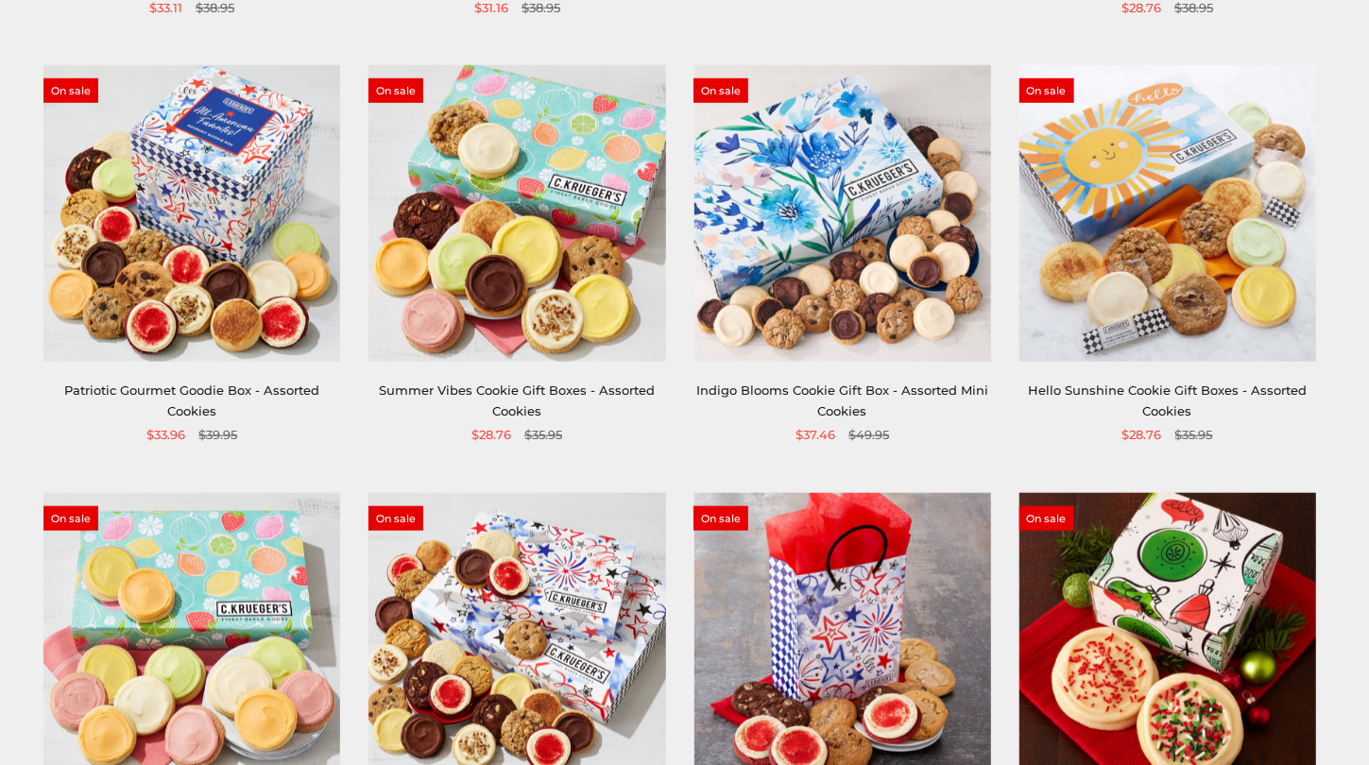
click at [195, 388] on link "Patriotic Gourmet Goodie Box - Assorted Cookies" at bounding box center [191, 400] width 255 height 35
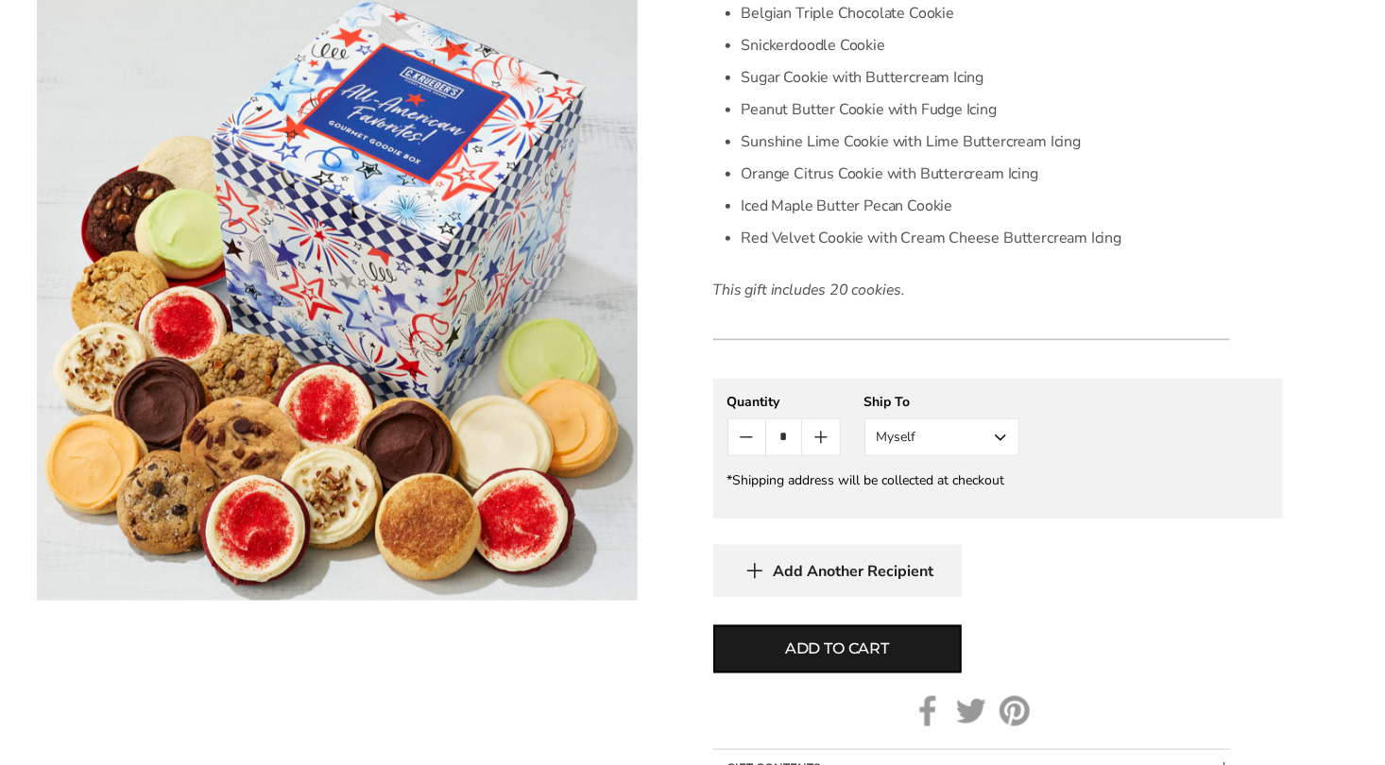
scroll to position [835, 0]
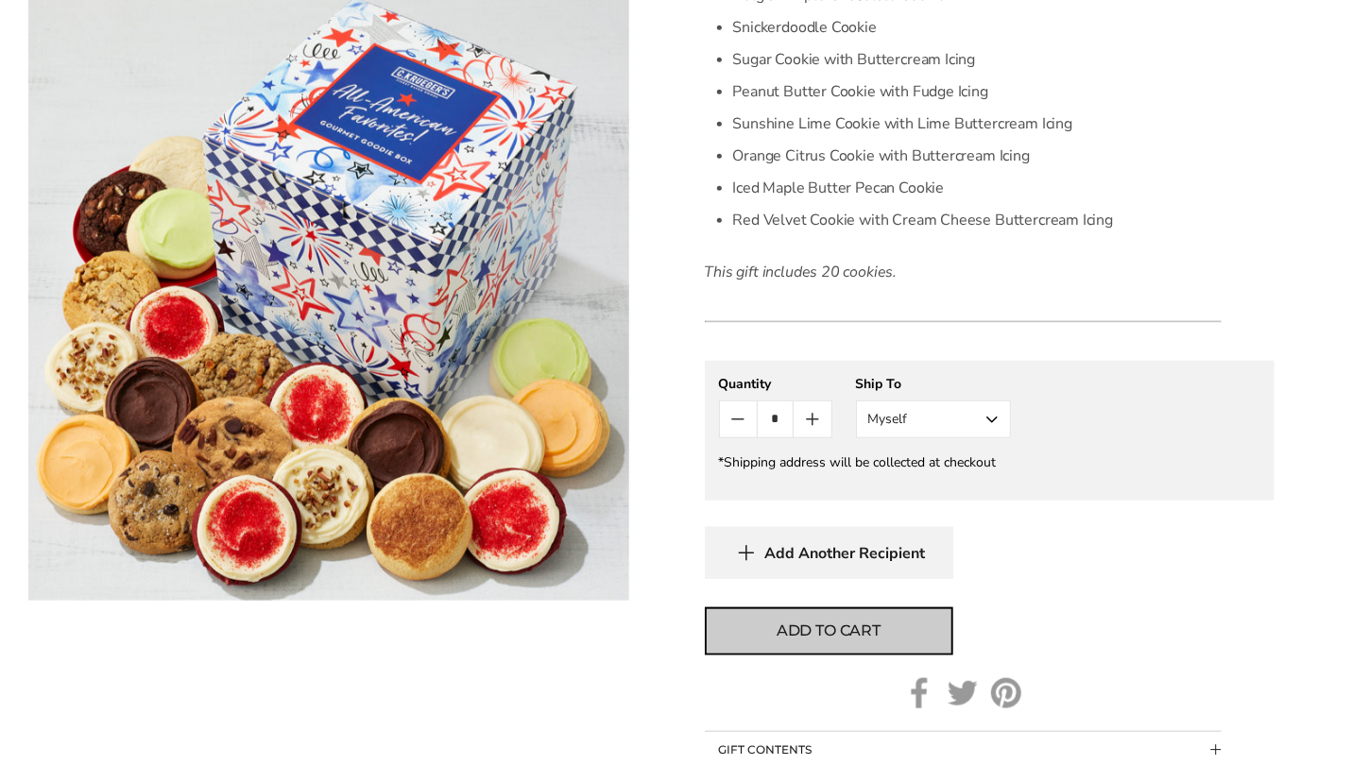
click at [814, 636] on span "Add to cart" at bounding box center [829, 631] width 104 height 23
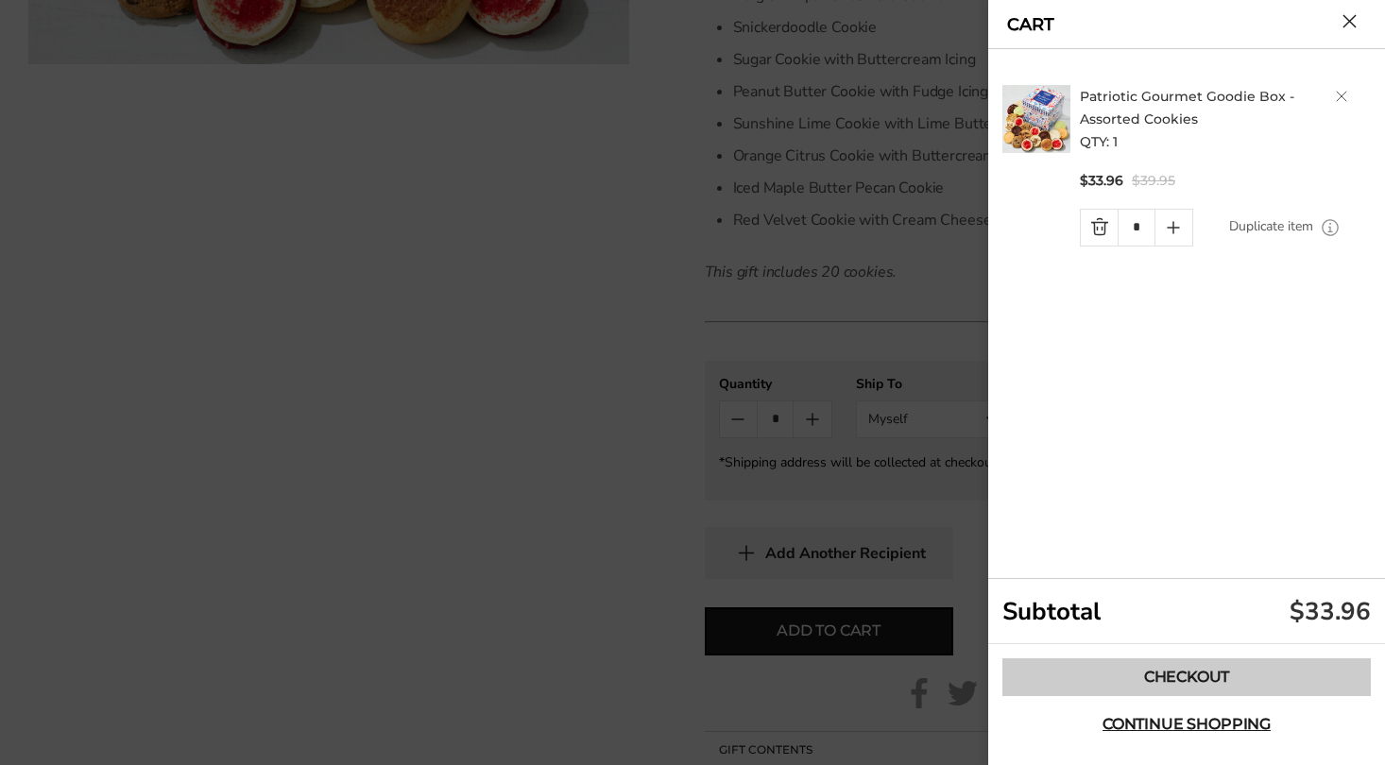
click at [1216, 668] on link "Checkout" at bounding box center [1187, 678] width 369 height 38
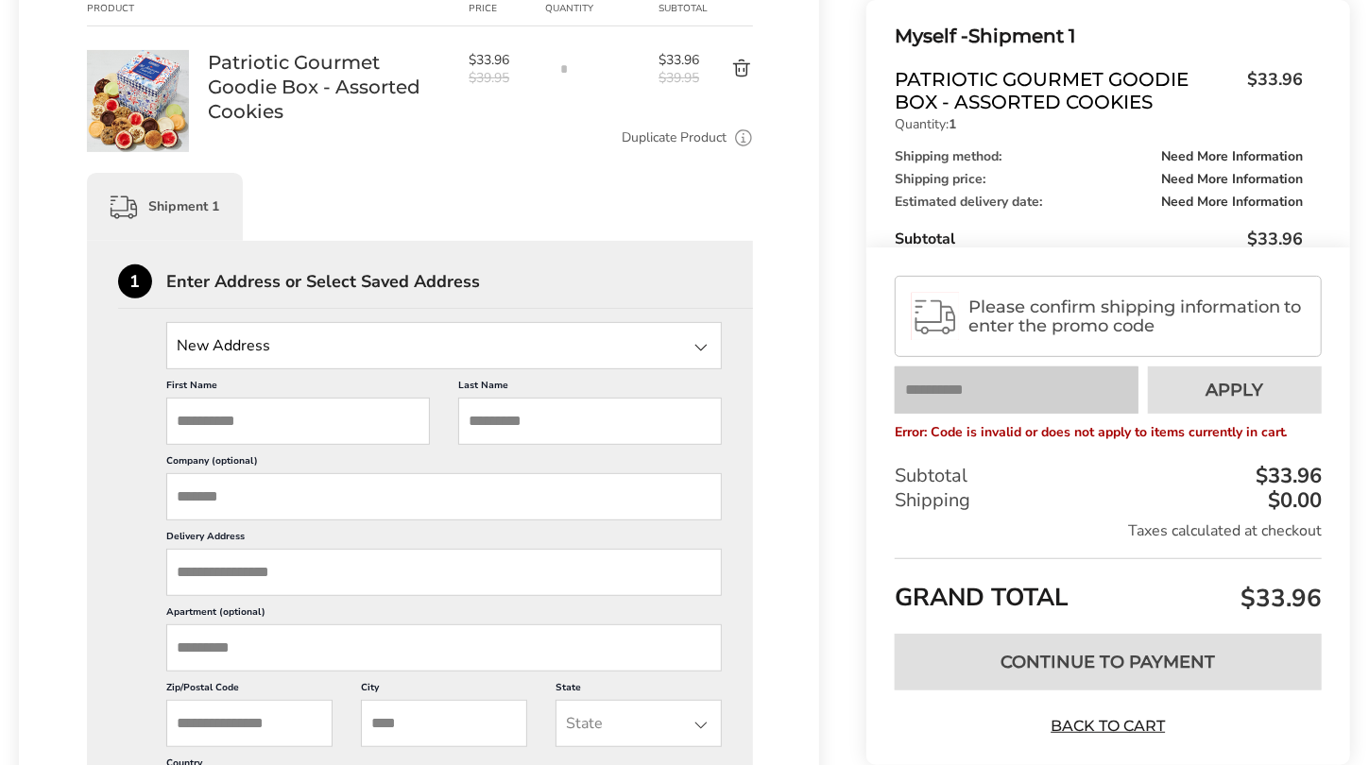
scroll to position [311, 0]
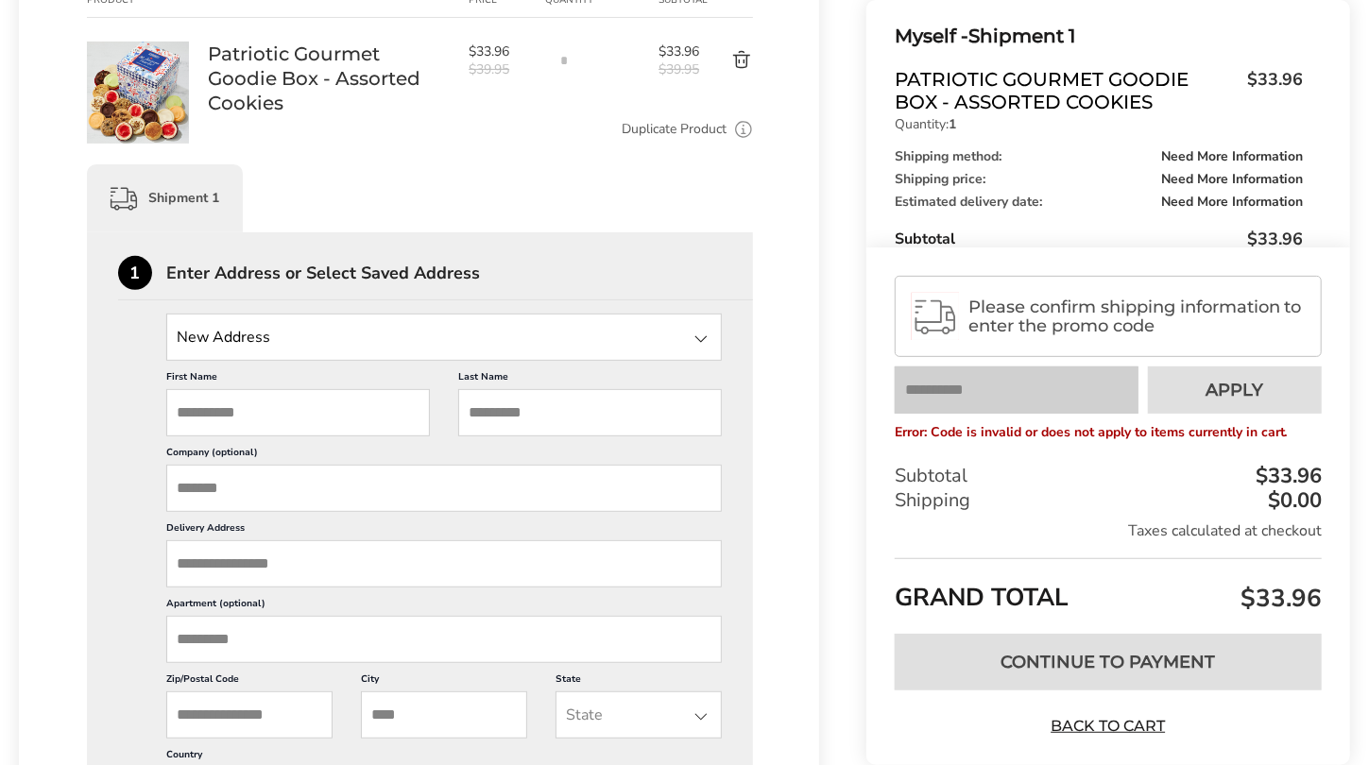
click at [294, 410] on input "First Name" at bounding box center [298, 412] width 264 height 47
type input "*********"
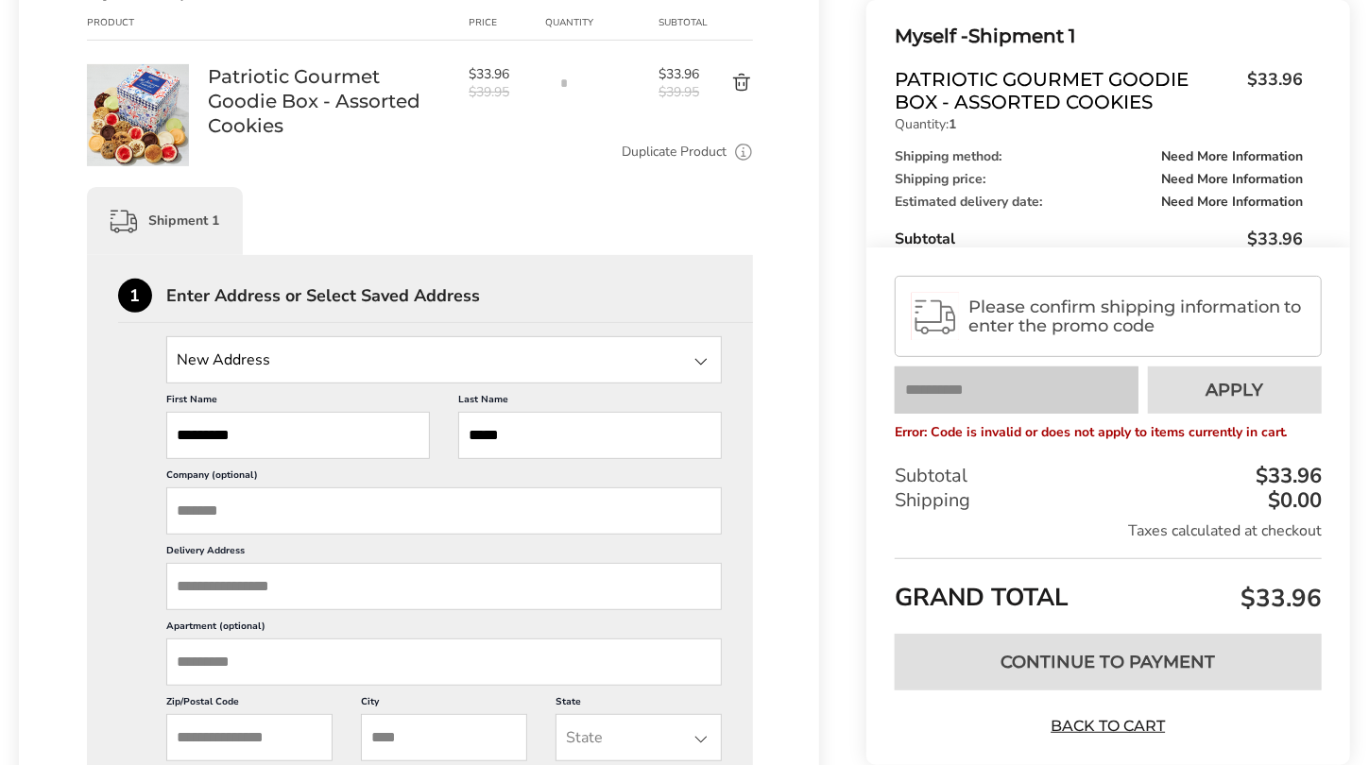
scroll to position [290, 0]
type input "*****"
click at [261, 586] on input "Delivery Address" at bounding box center [444, 584] width 556 height 47
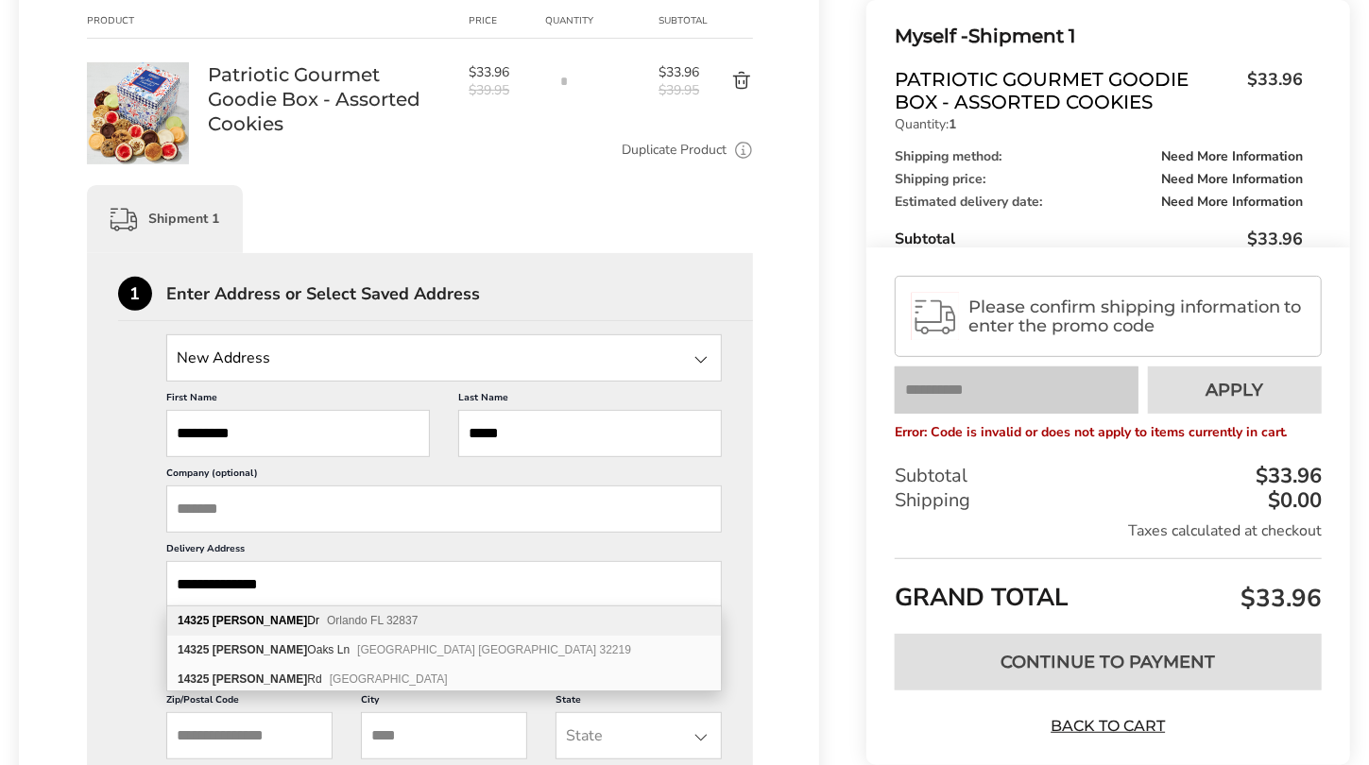
click at [261, 586] on input "**********" at bounding box center [444, 584] width 556 height 47
click at [236, 614] on b "Estrella" at bounding box center [260, 620] width 95 height 13
type input "**********"
type input "*******"
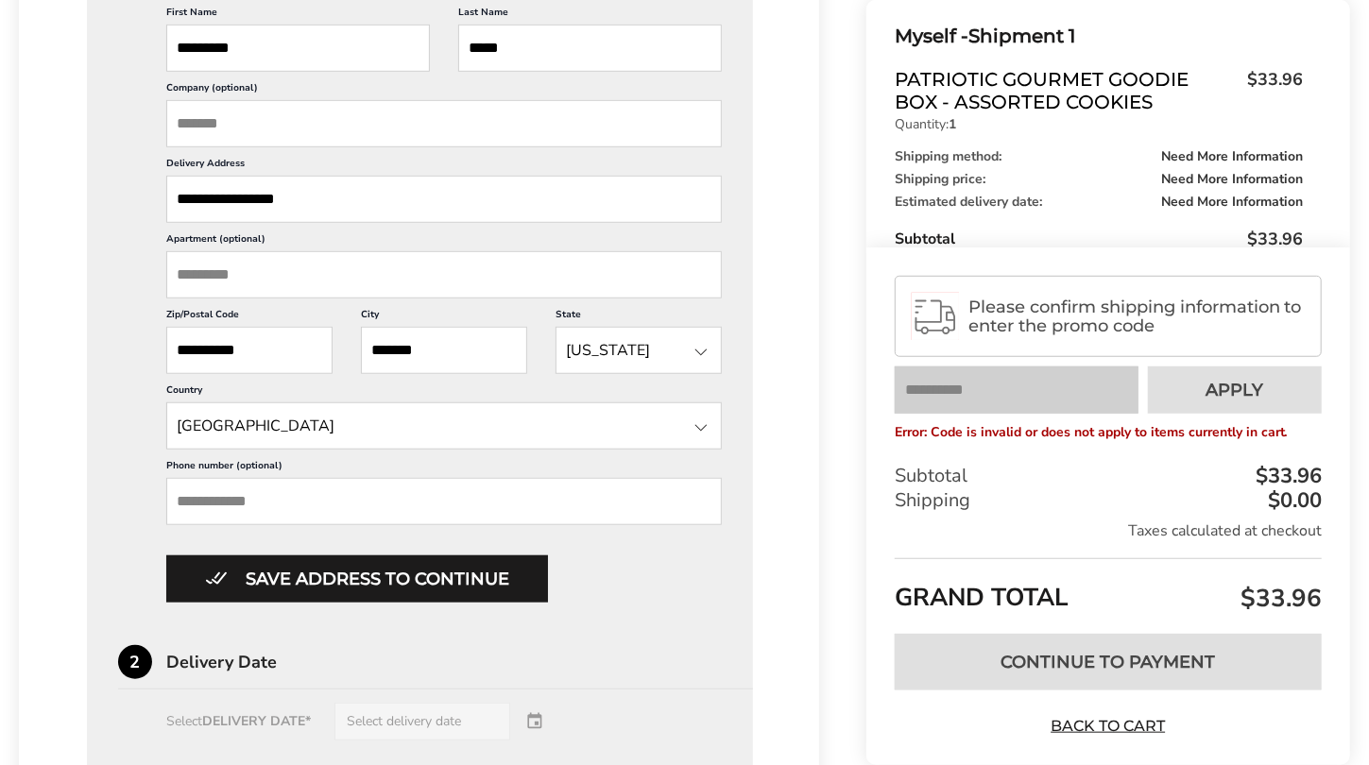
scroll to position [707, 0]
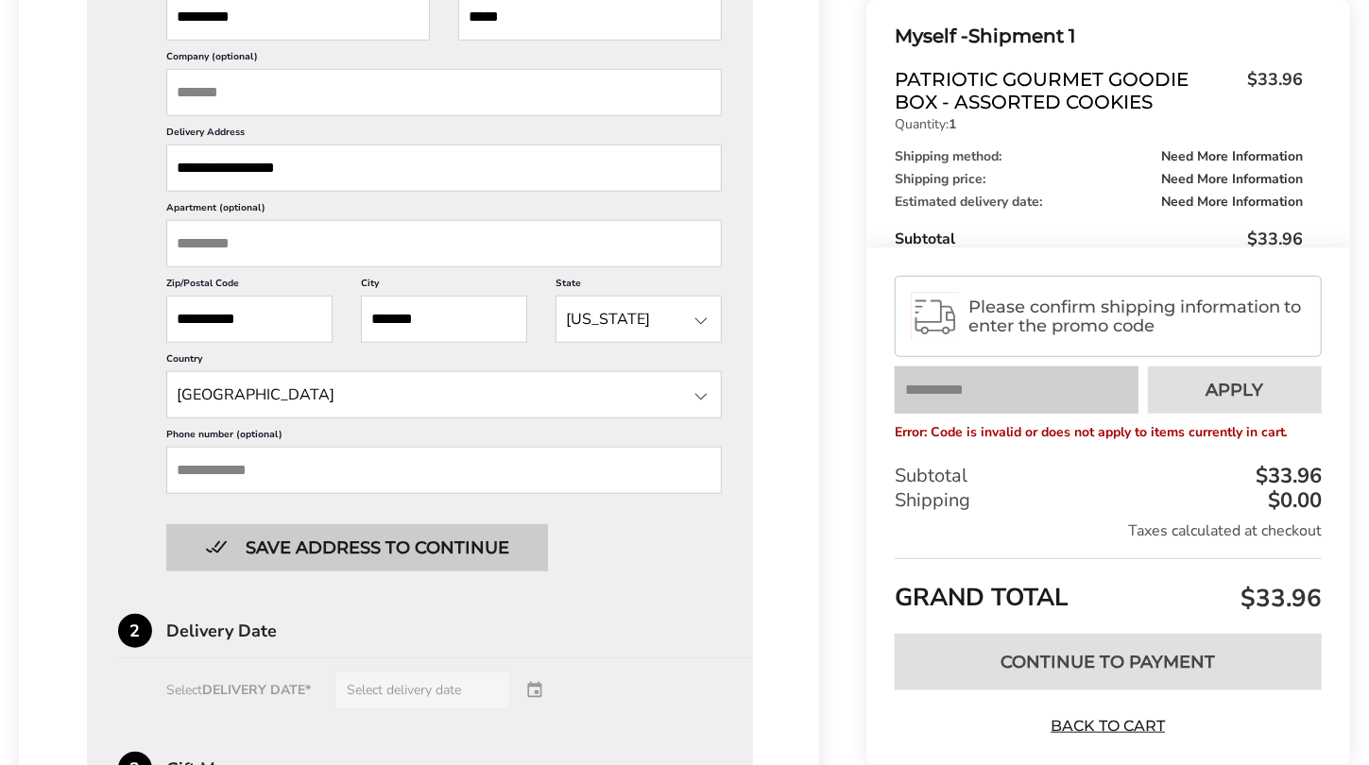
click at [435, 538] on button "Save address to continue" at bounding box center [357, 547] width 382 height 47
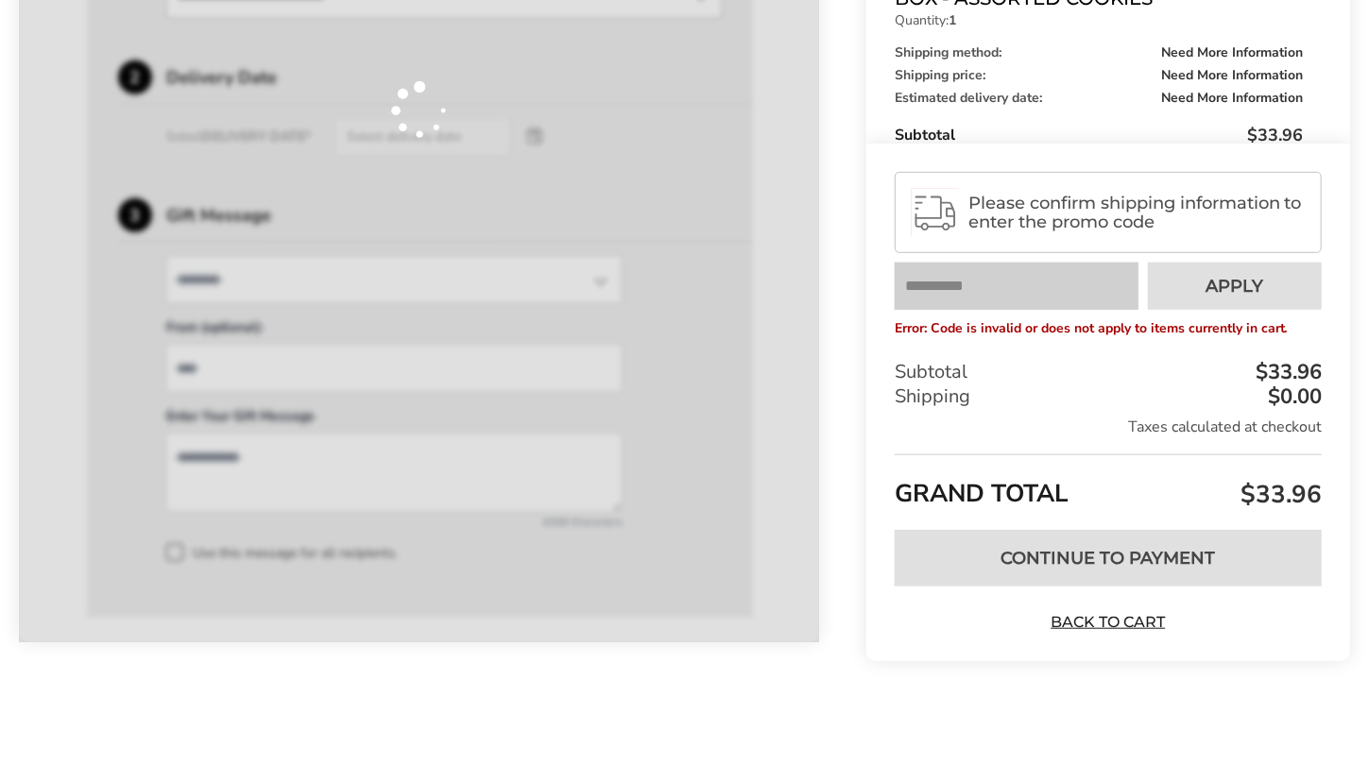
scroll to position [650, 0]
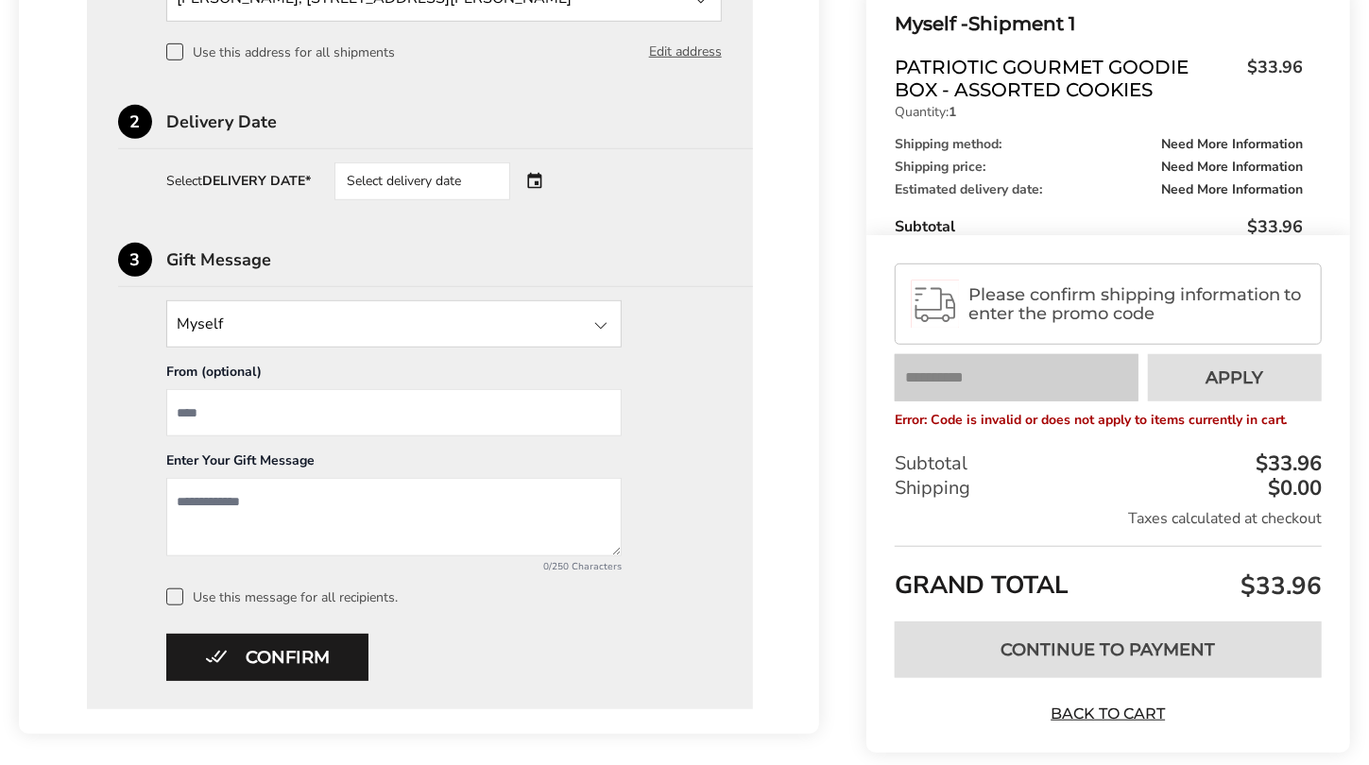
click at [541, 177] on div "Select delivery date" at bounding box center [449, 182] width 229 height 38
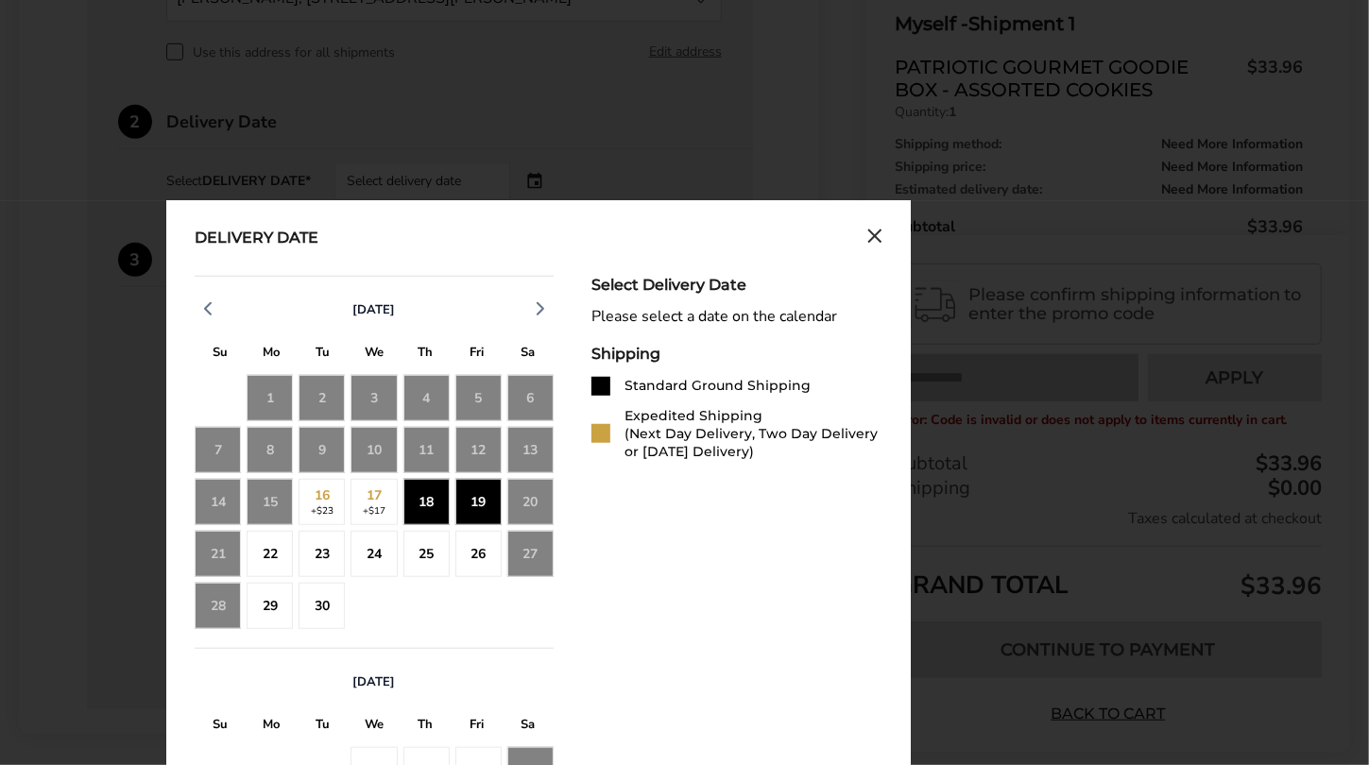
click at [471, 492] on div "19" at bounding box center [478, 502] width 46 height 46
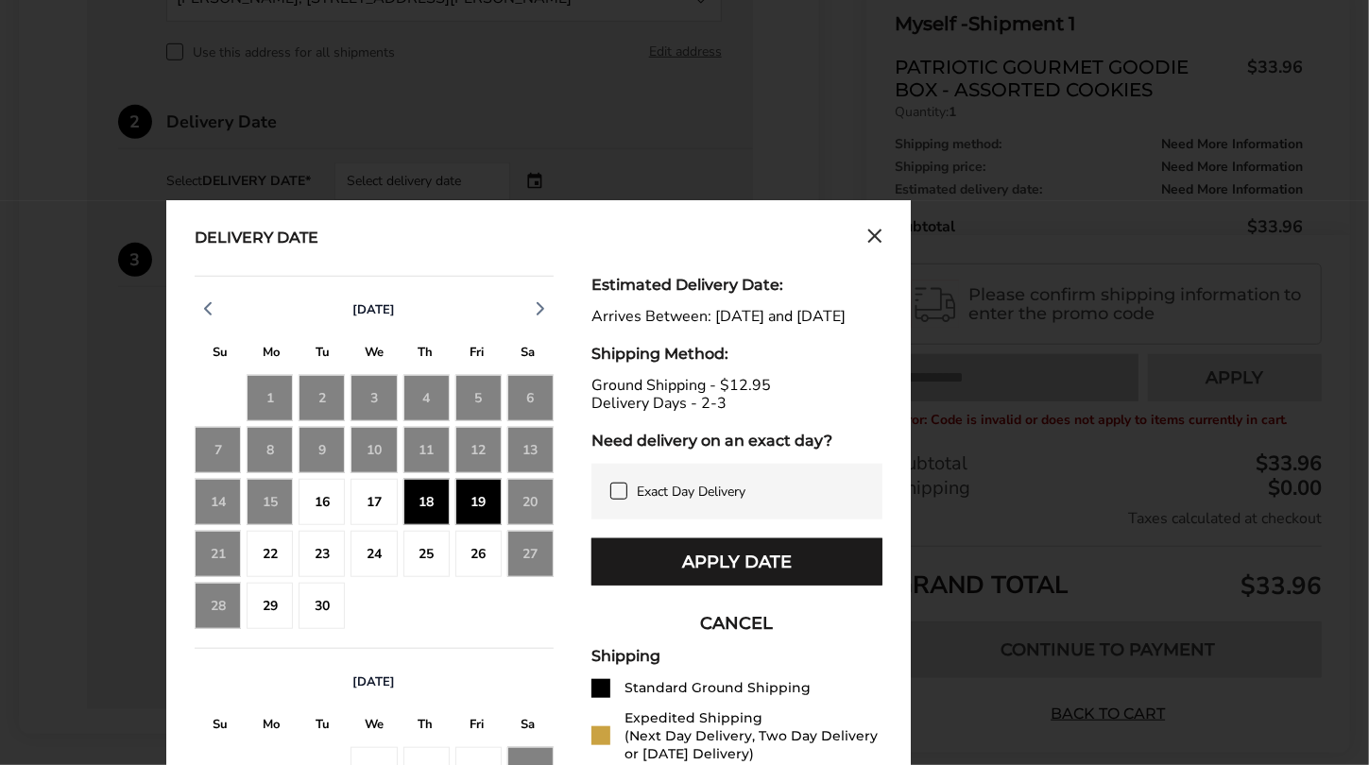
click at [330, 558] on div "23" at bounding box center [322, 554] width 46 height 46
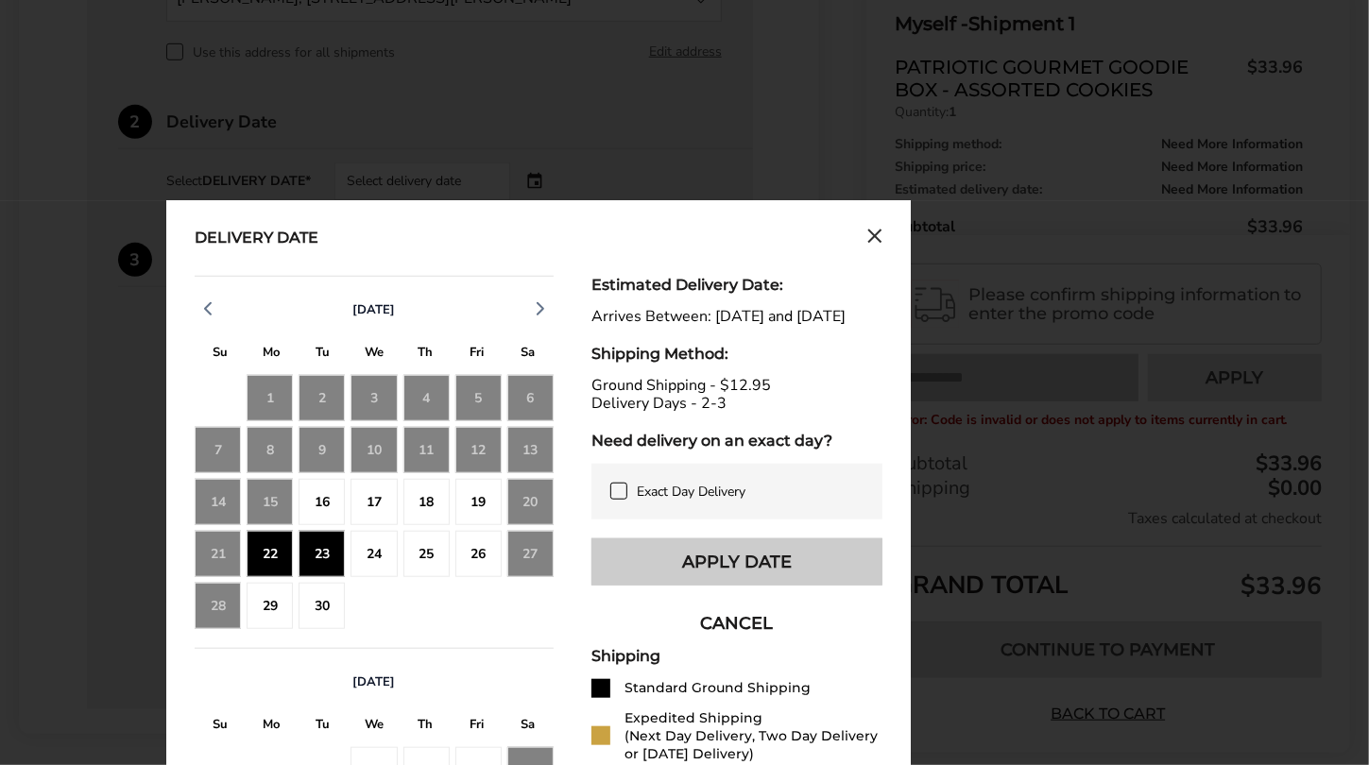
click at [764, 570] on button "Apply Date" at bounding box center [737, 562] width 291 height 47
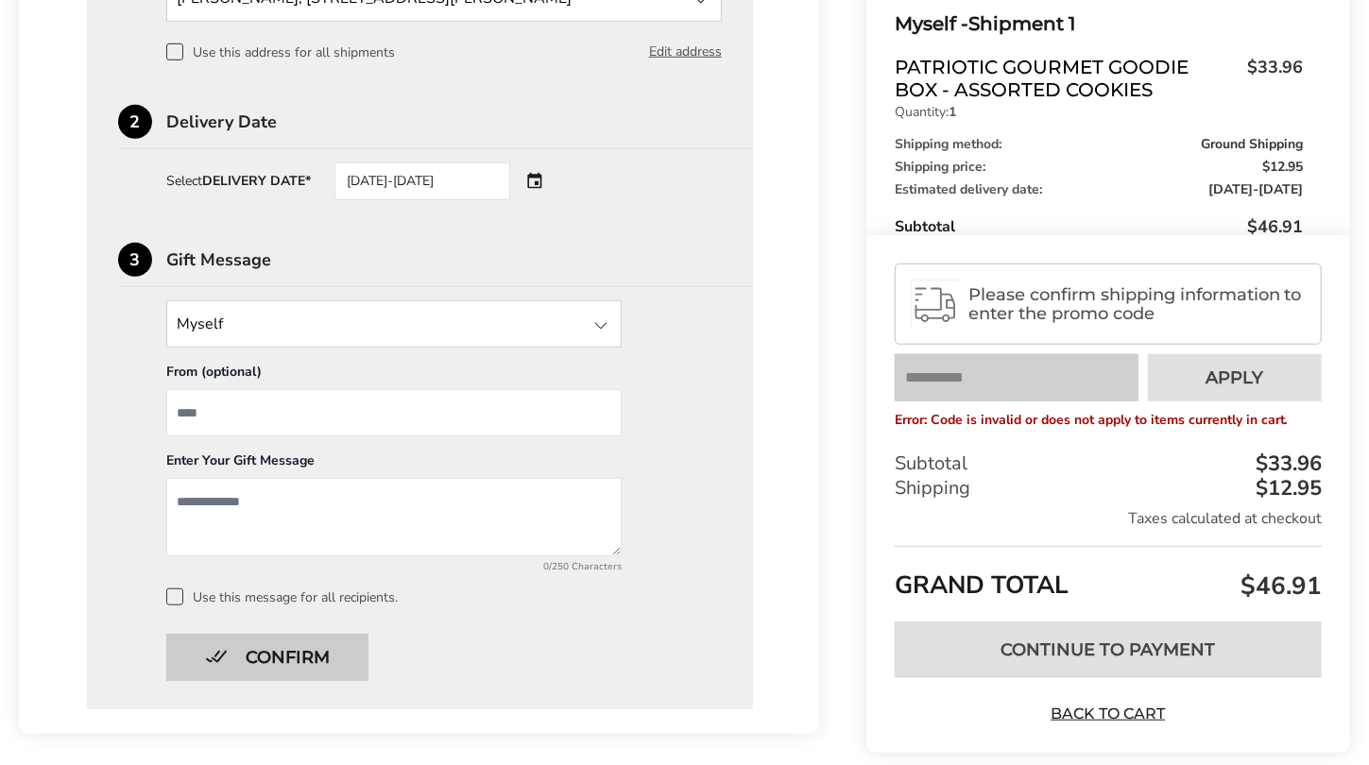
click at [297, 662] on button "Confirm" at bounding box center [267, 657] width 202 height 47
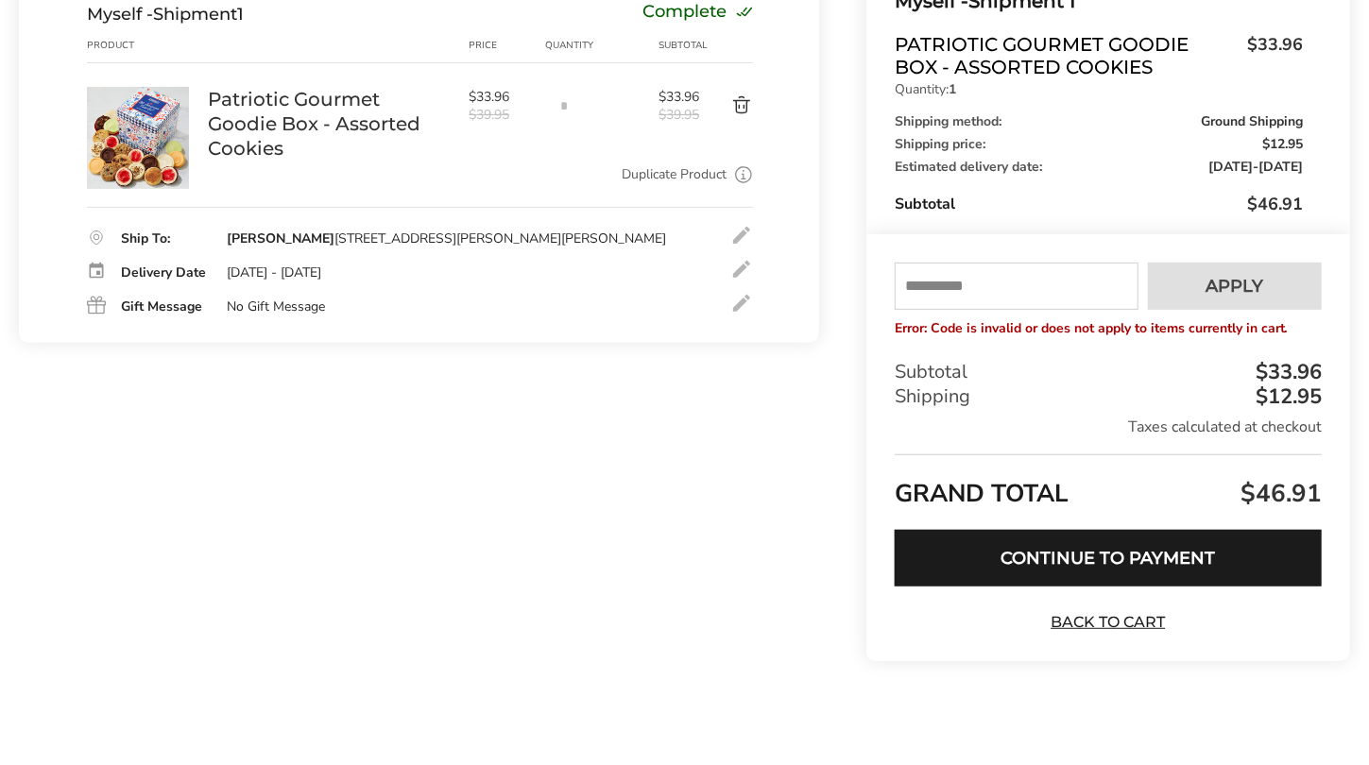
scroll to position [265, 0]
click at [930, 286] on input "text" at bounding box center [1017, 287] width 244 height 47
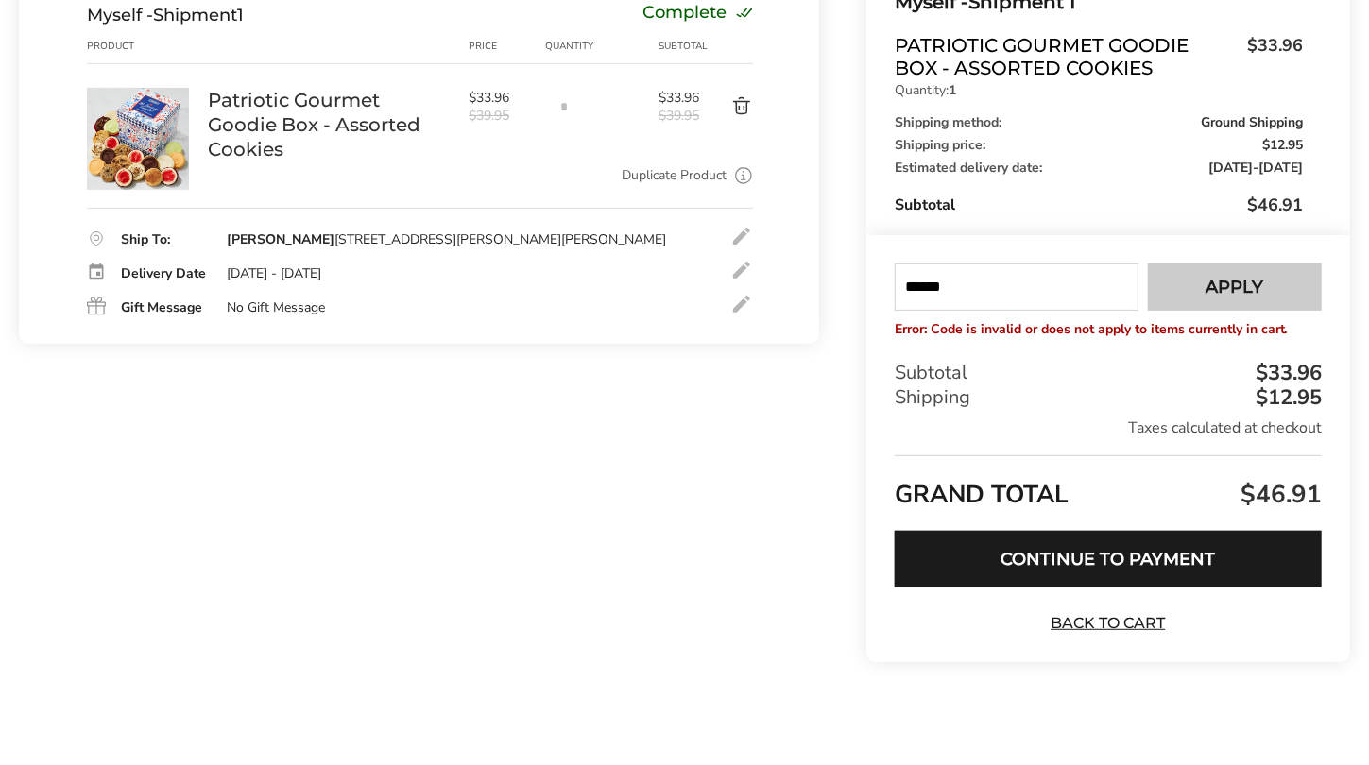
type input "******"
click at [1244, 283] on span "Apply" at bounding box center [1236, 287] width 58 height 17
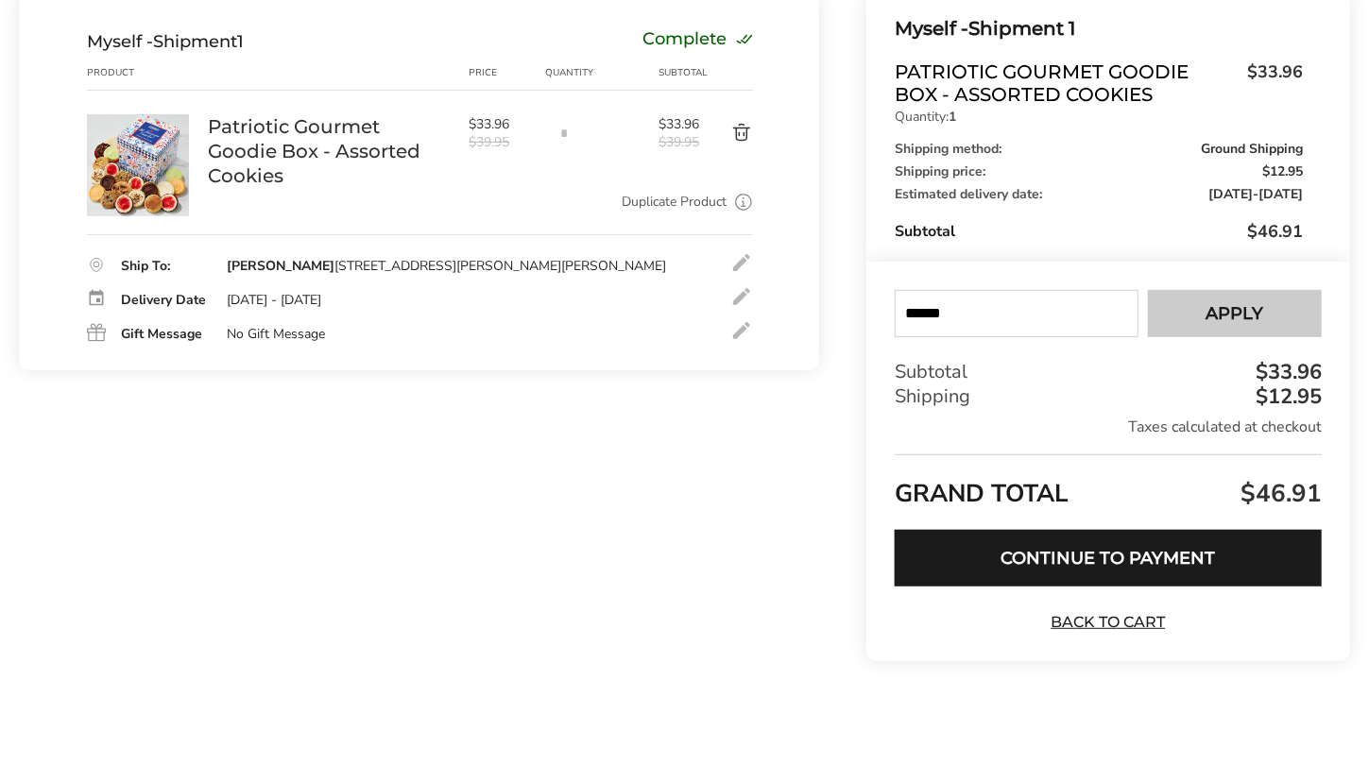
scroll to position [237, 0]
